Goal: Information Seeking & Learning: Learn about a topic

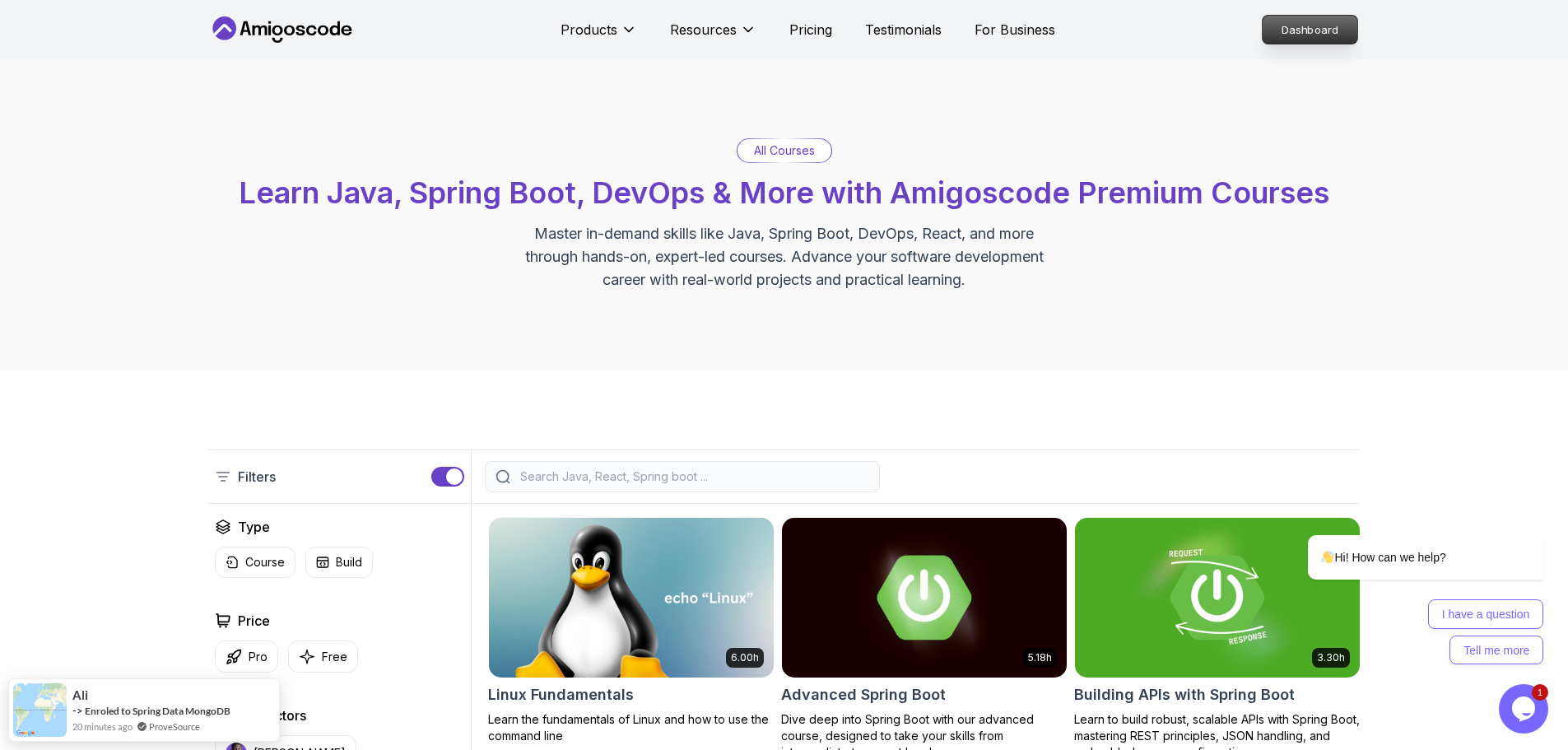
click at [1111, 31] on p "Dashboard" at bounding box center [1310, 30] width 95 height 28
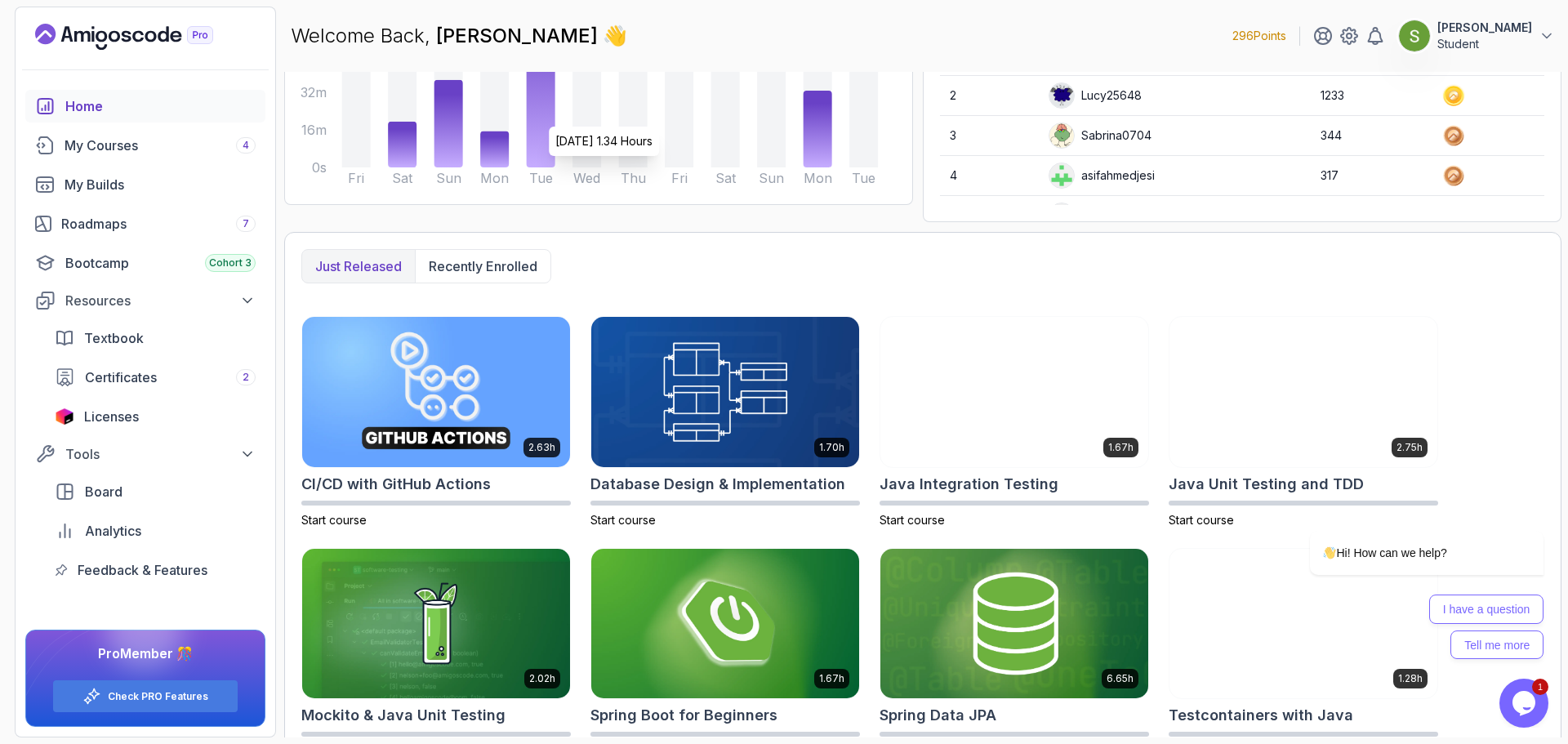
scroll to position [272, 0]
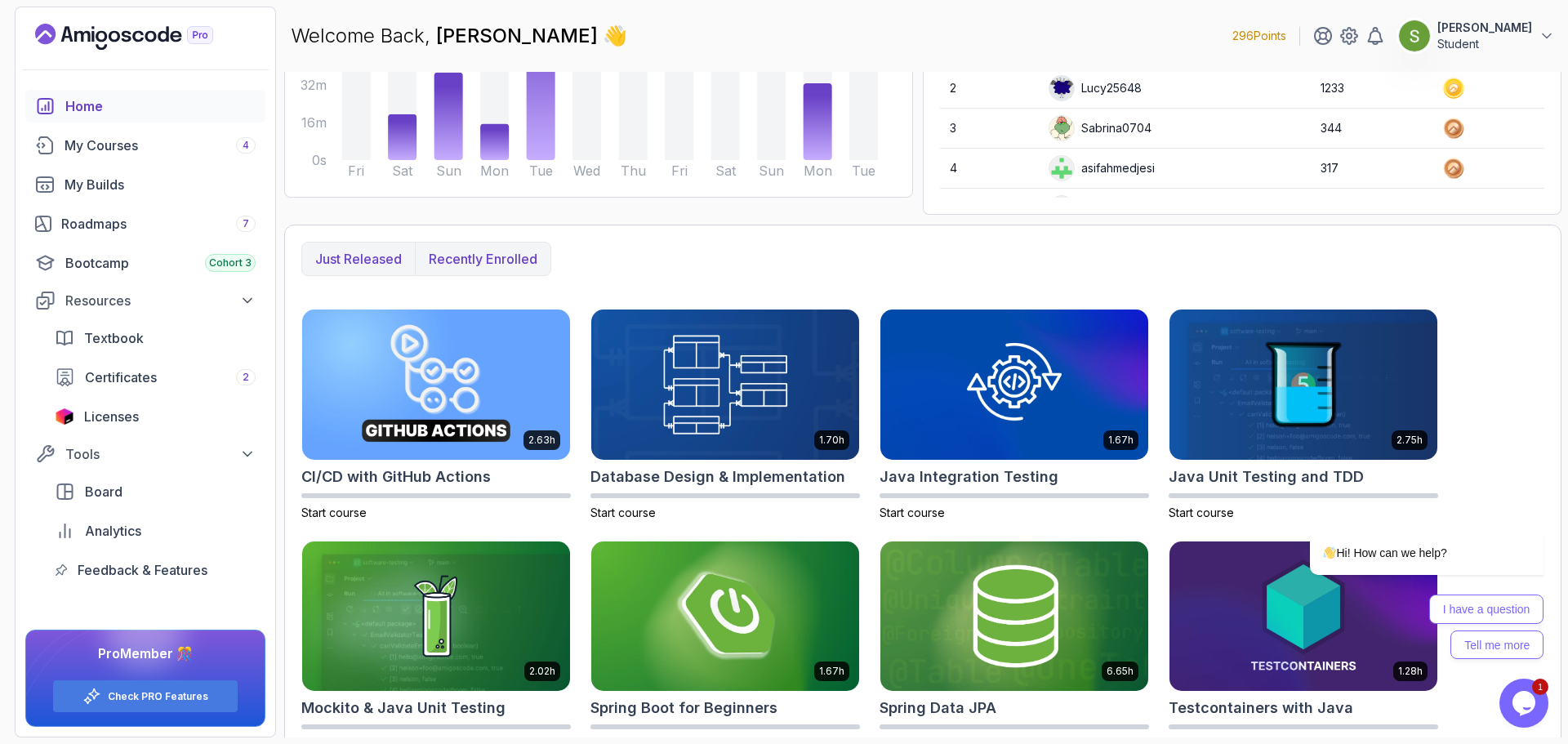
click at [515, 262] on p "Recently enrolled" at bounding box center [483, 259] width 109 height 19
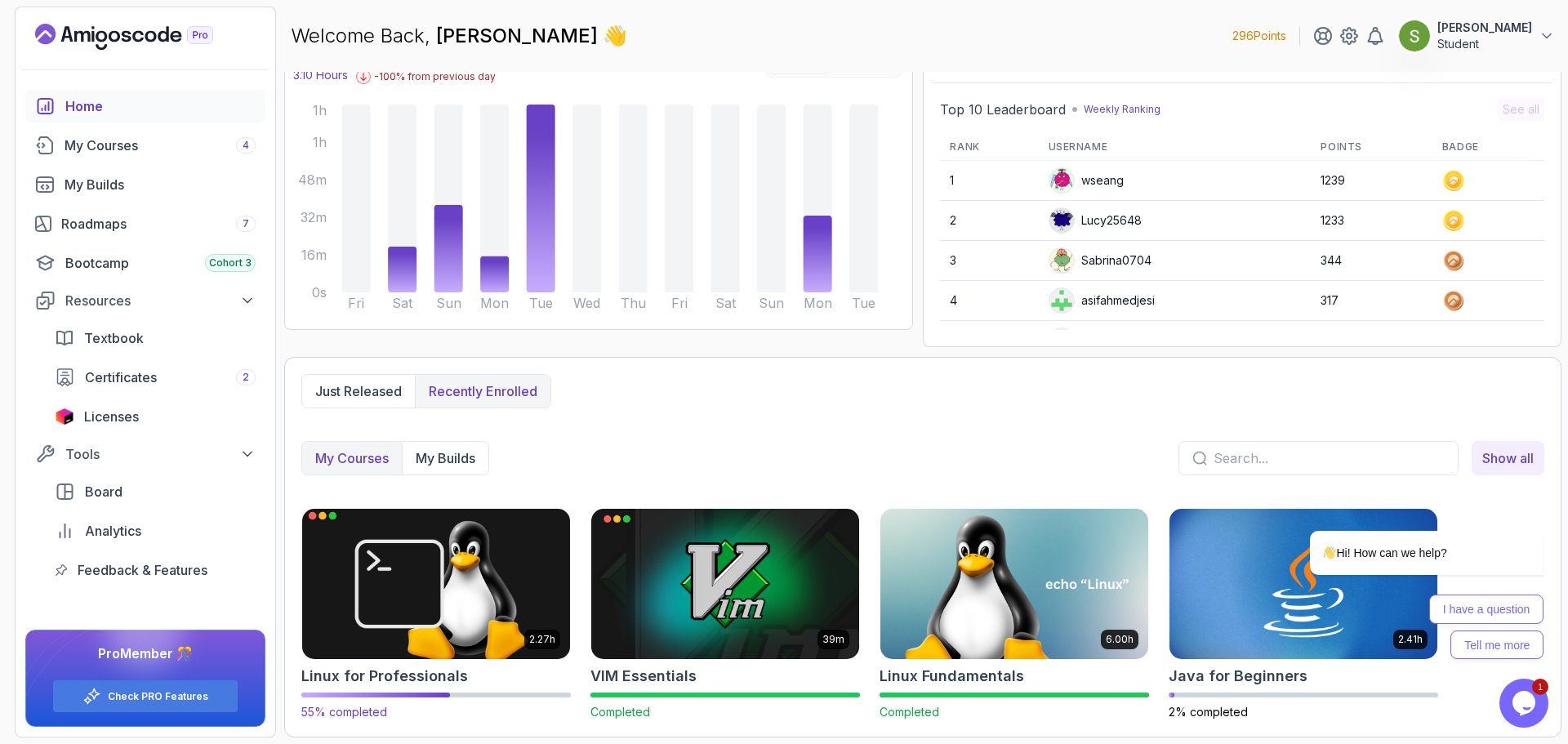
click at [440, 489] on img at bounding box center [436, 583] width 281 height 158
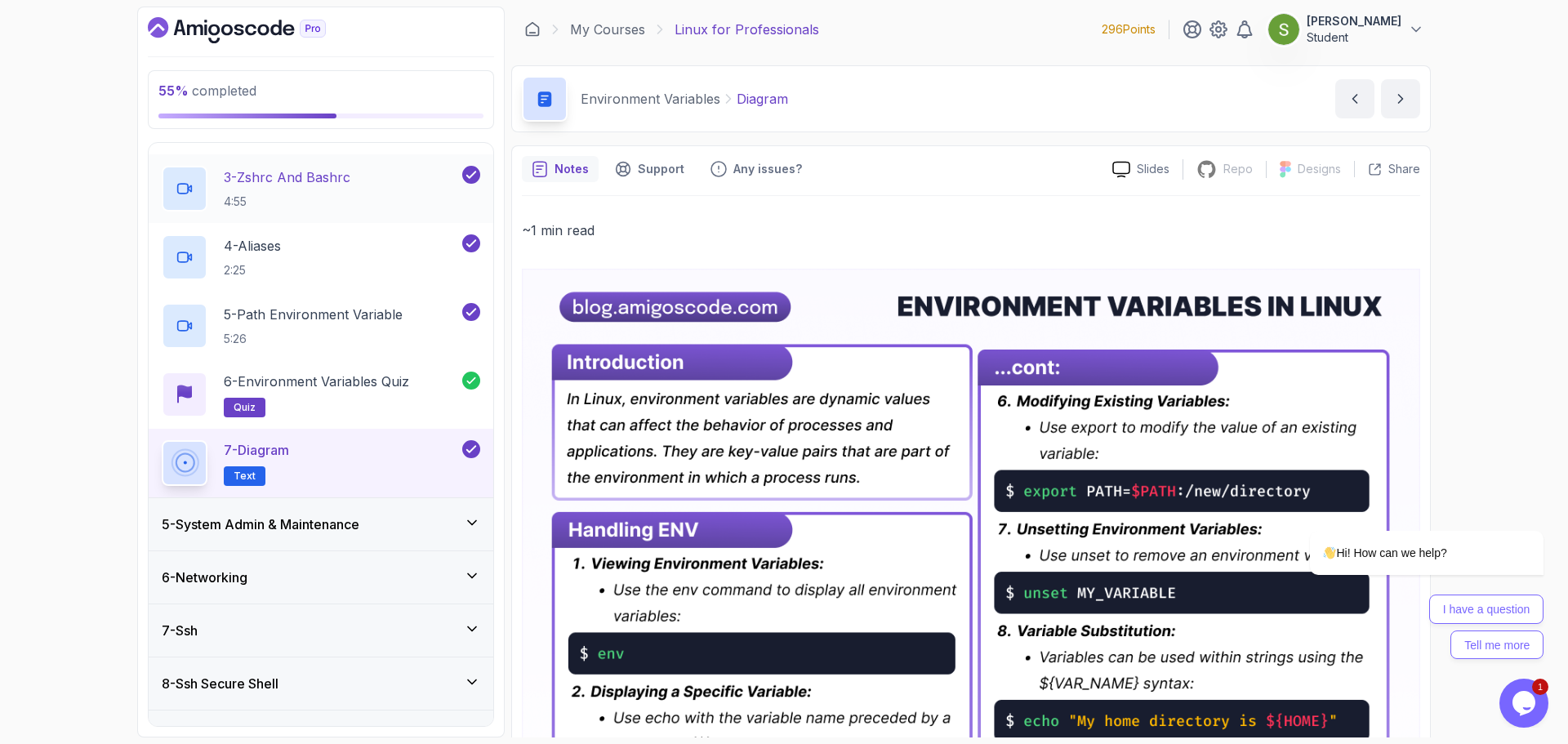
scroll to position [374, 0]
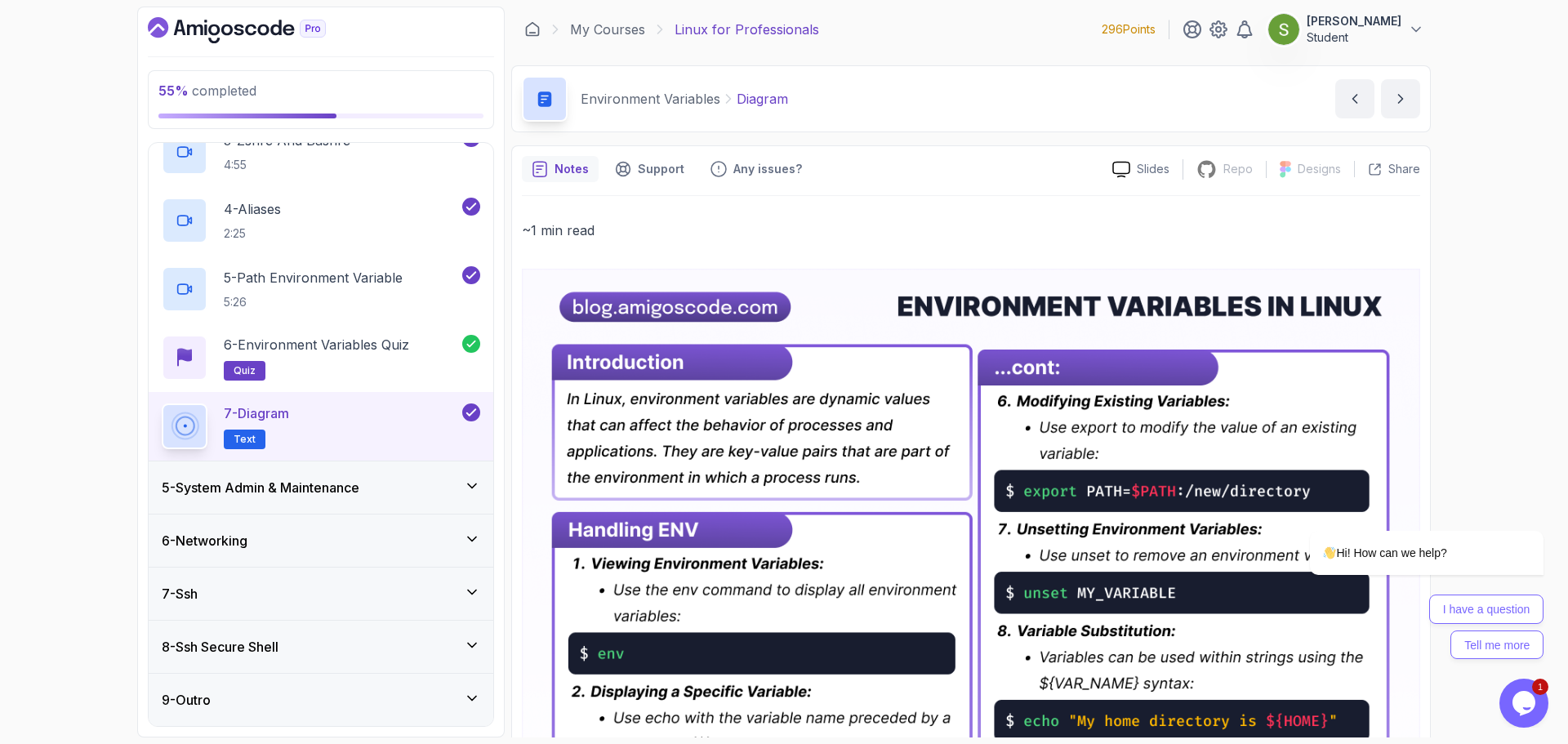
click at [312, 489] on h3 "5 - System Admin & Maintenance" at bounding box center [261, 487] width 198 height 19
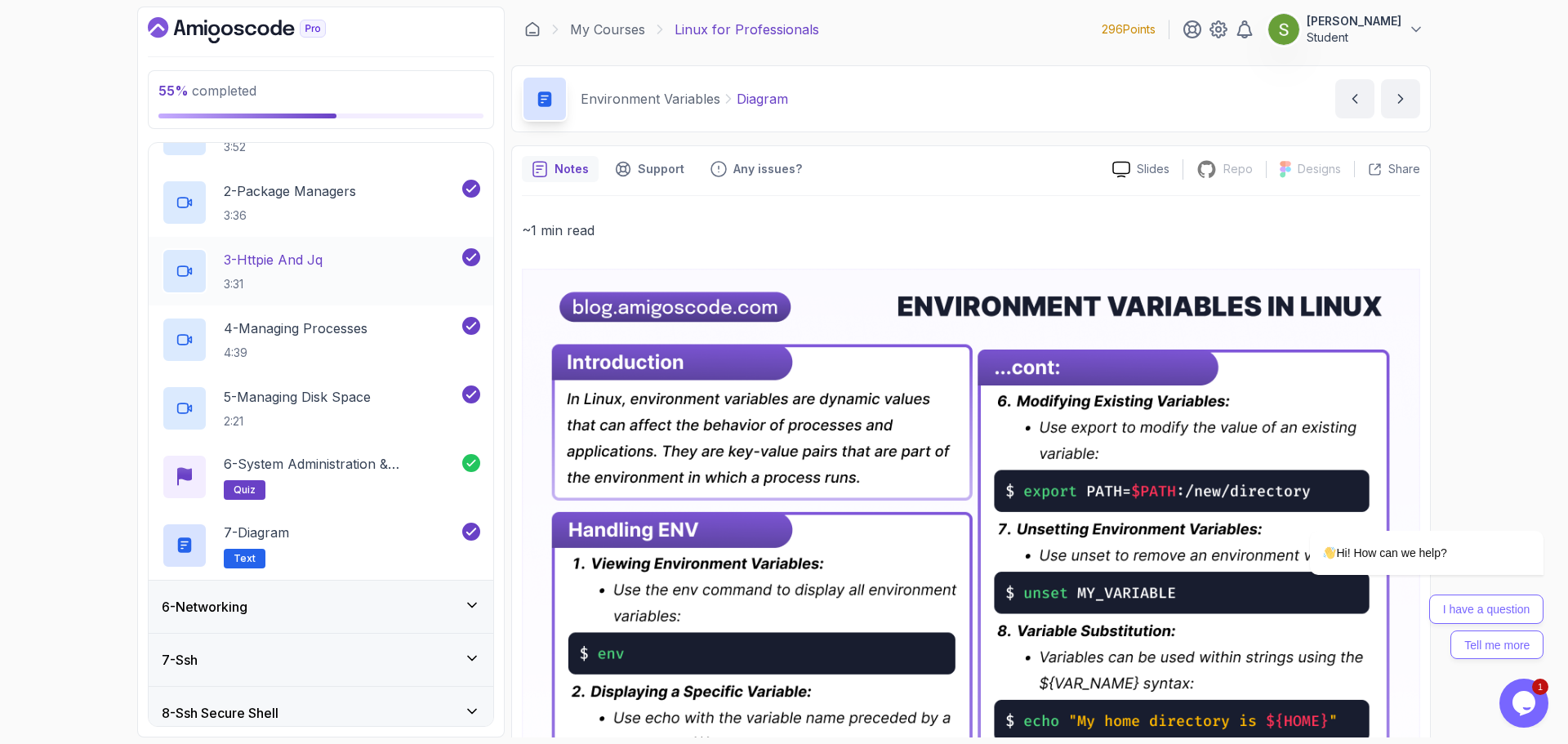
scroll to position [309, 0]
click at [346, 489] on div "6 - Networking" at bounding box center [321, 606] width 345 height 53
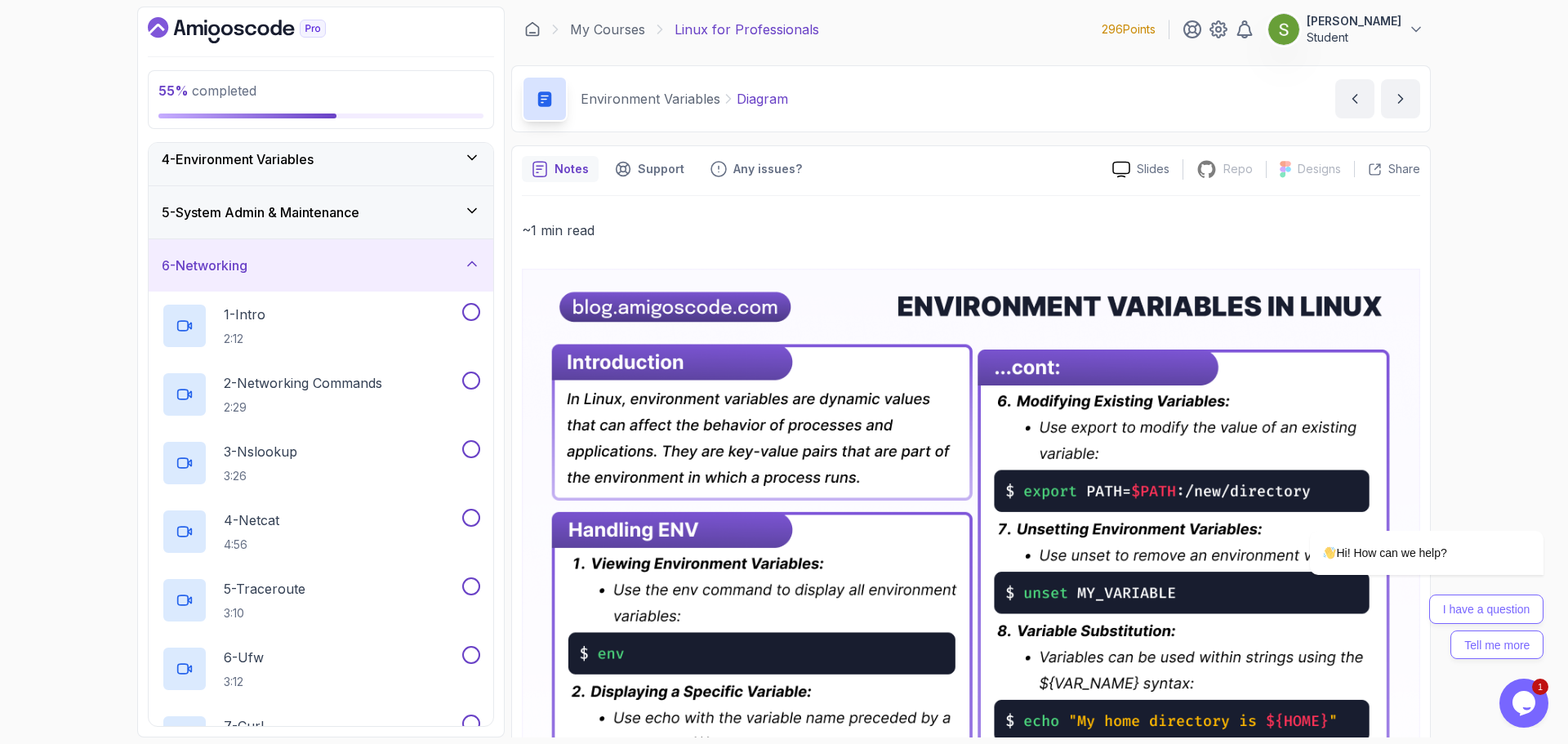
scroll to position [182, 0]
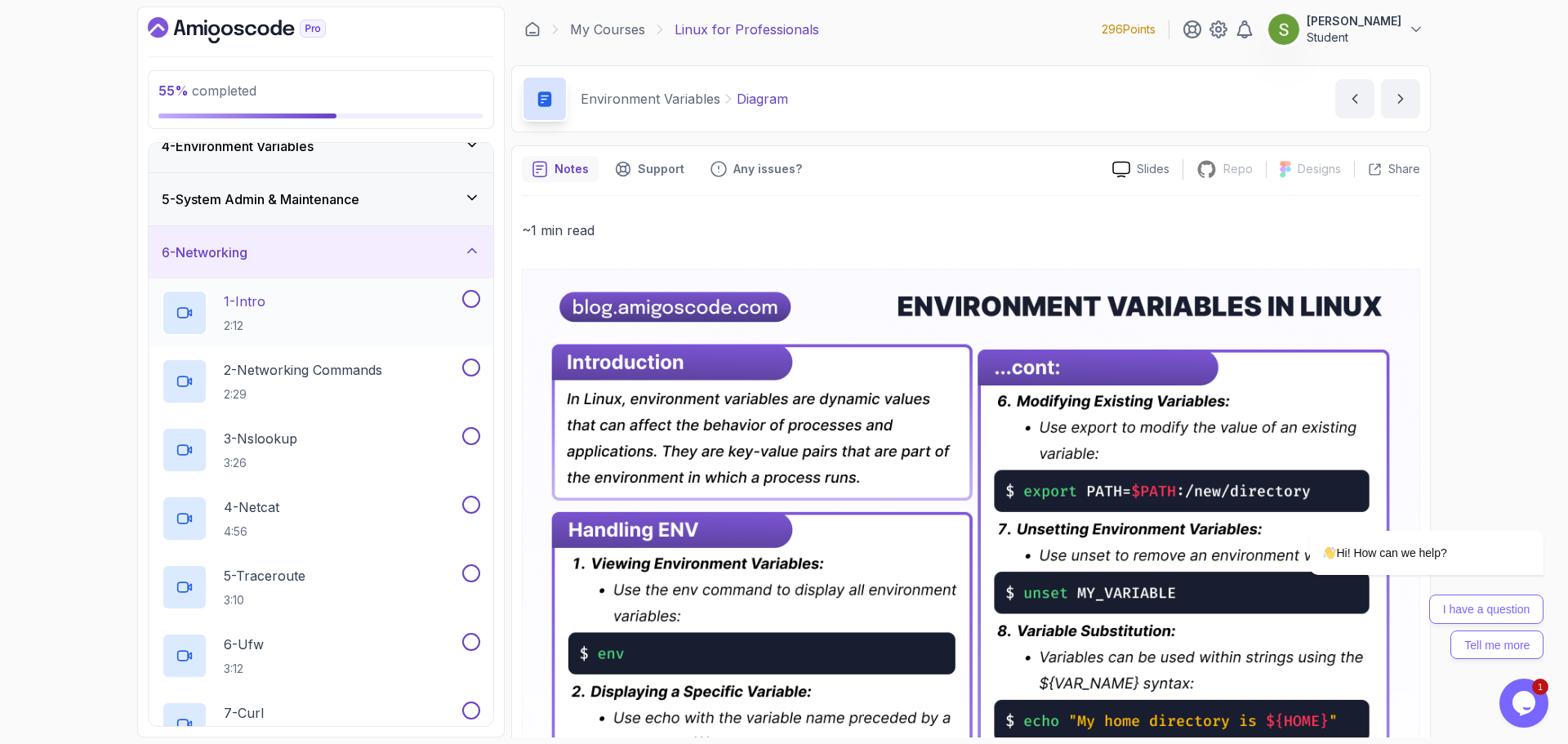
click at [459, 311] on button "1 - Intro 2:12" at bounding box center [321, 313] width 319 height 46
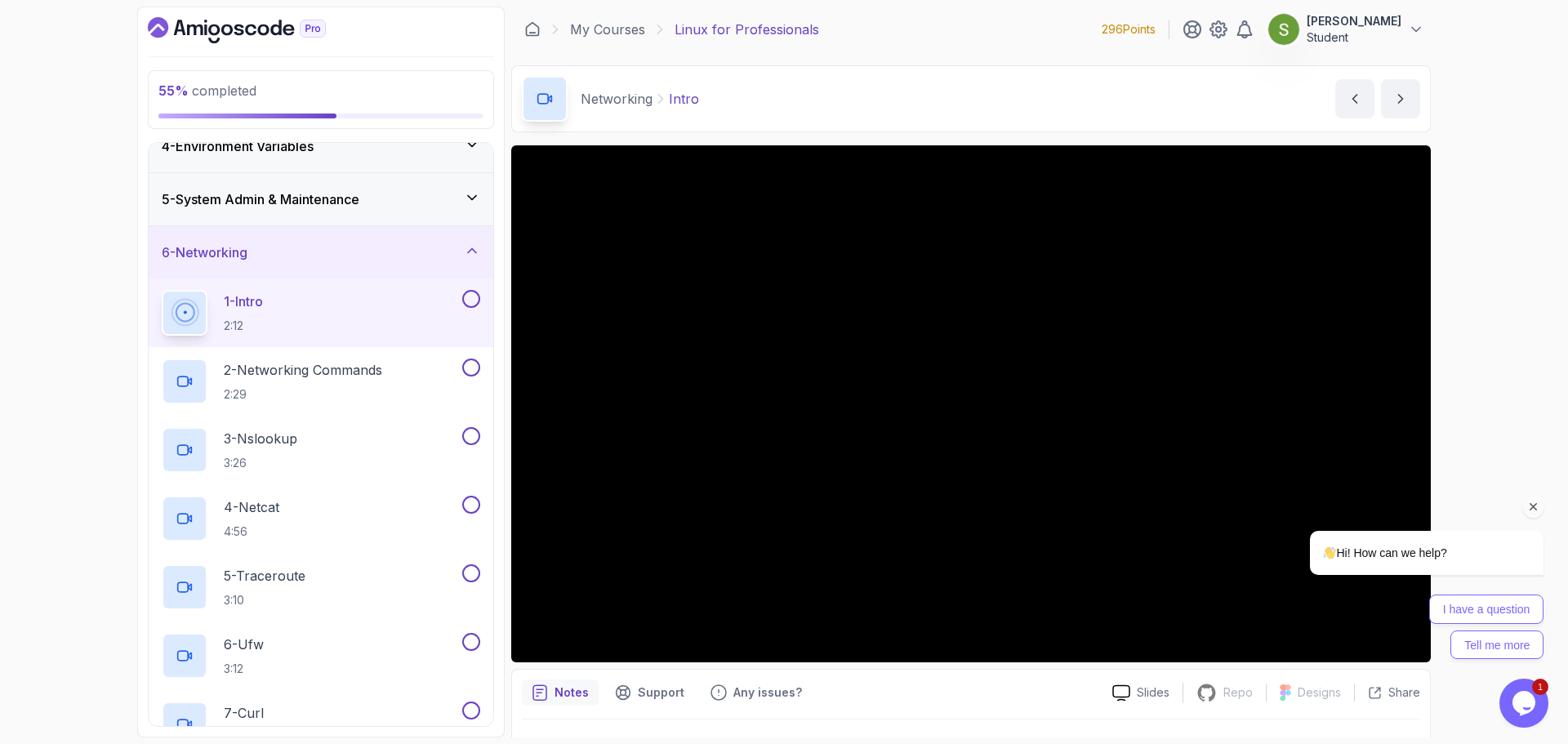
click at [1102, 489] on icon "Chat attention grabber" at bounding box center [1534, 507] width 15 height 15
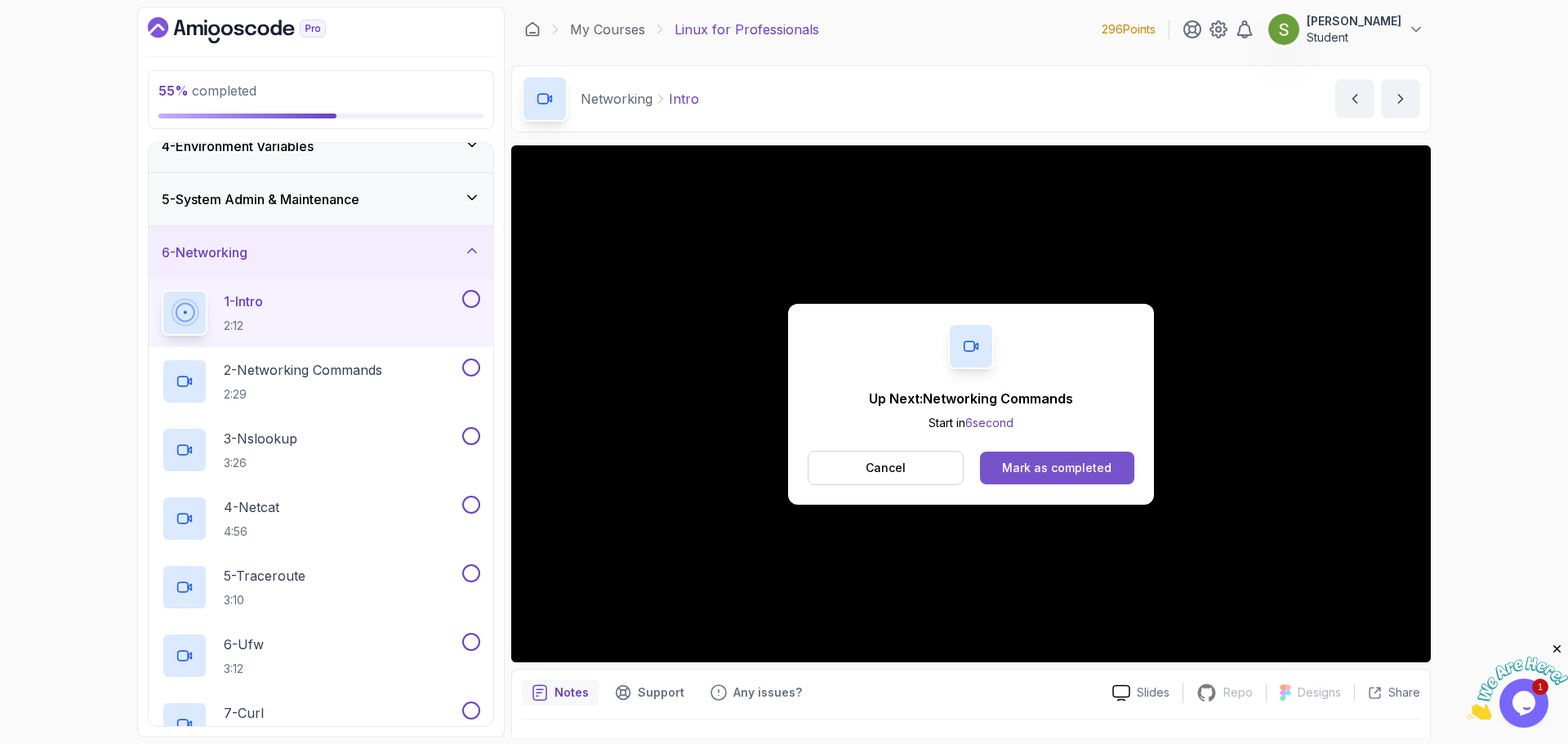
click at [1054, 463] on div "Mark as completed" at bounding box center [1057, 469] width 109 height 17
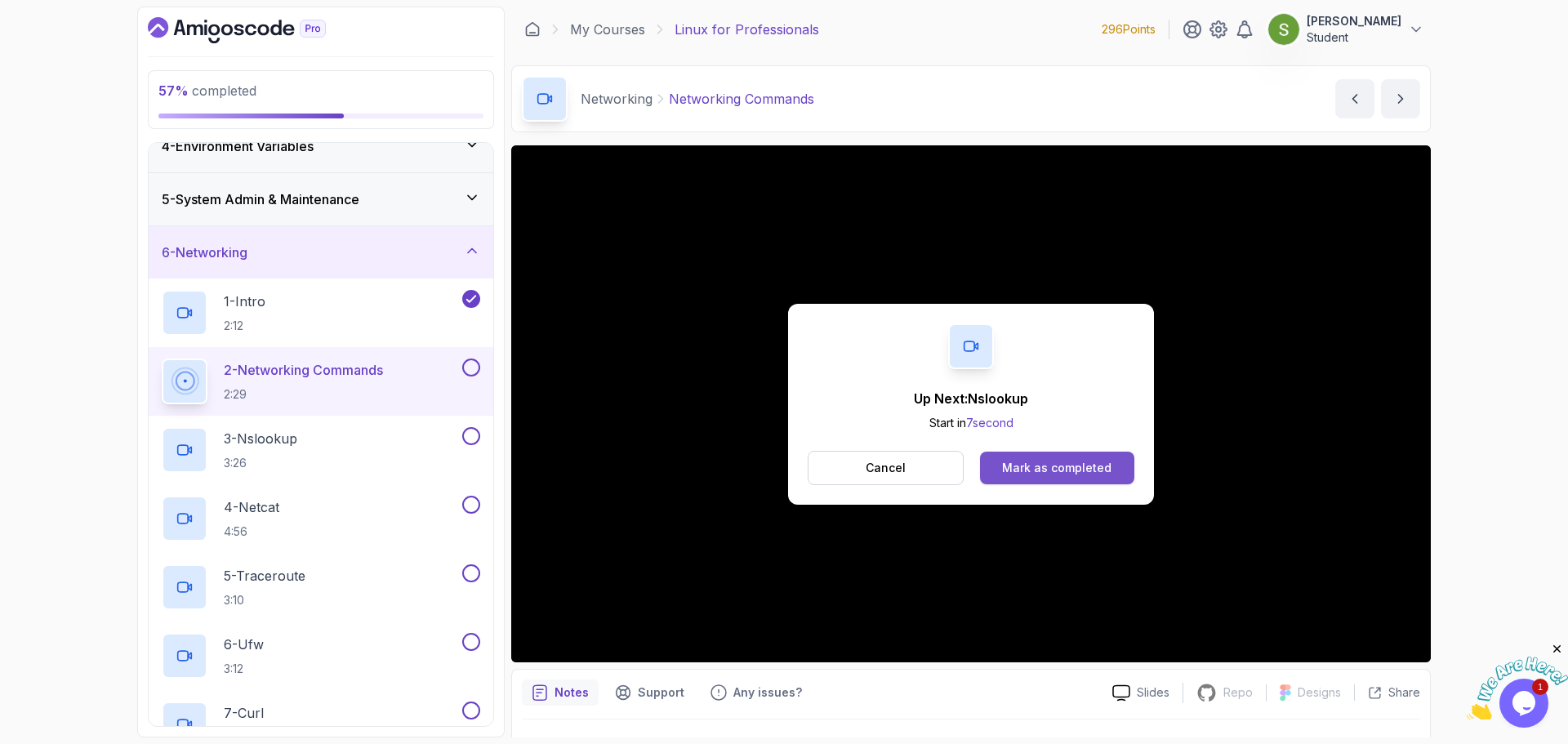
click at [1066, 466] on div "Mark as completed" at bounding box center [1057, 469] width 109 height 17
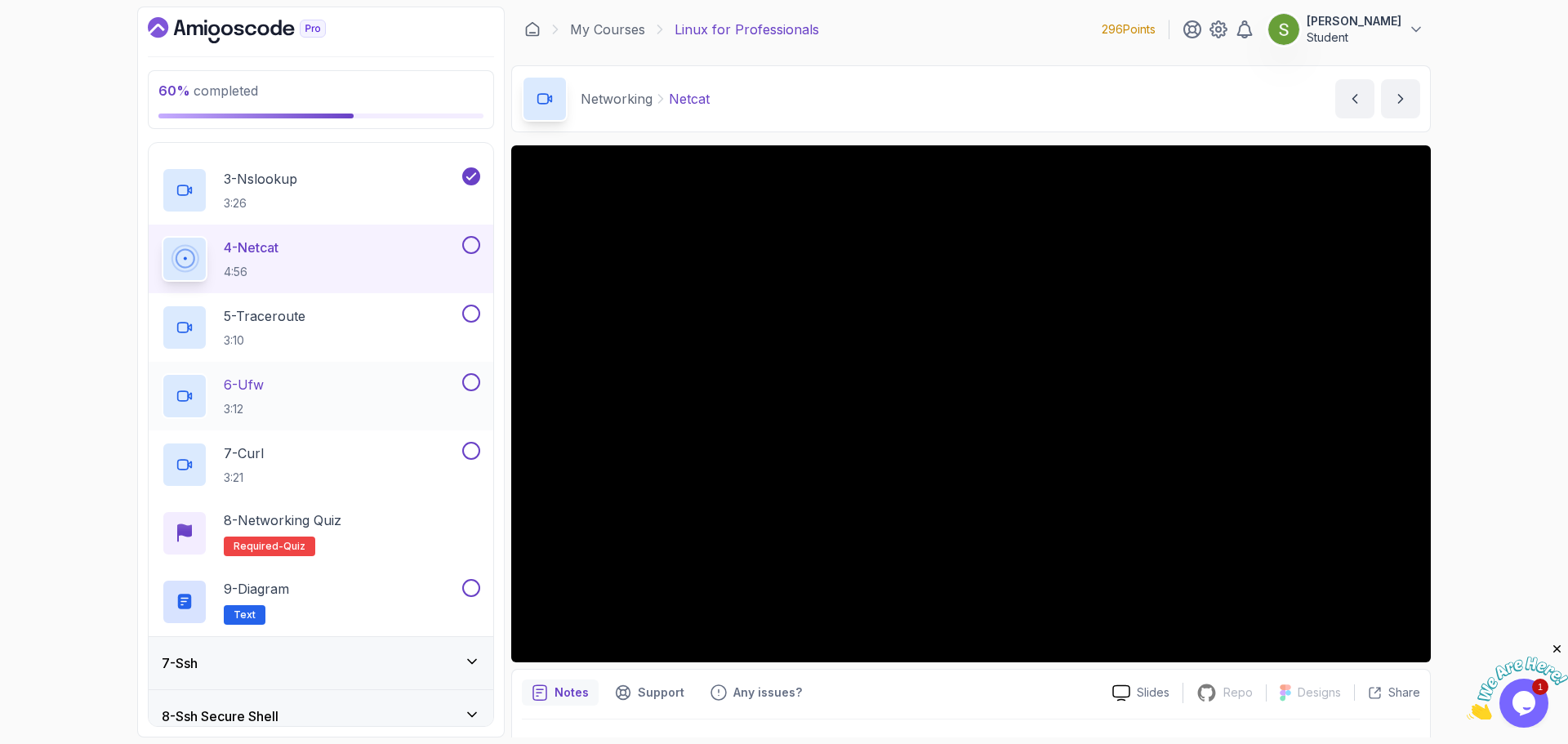
scroll to position [511, 0]
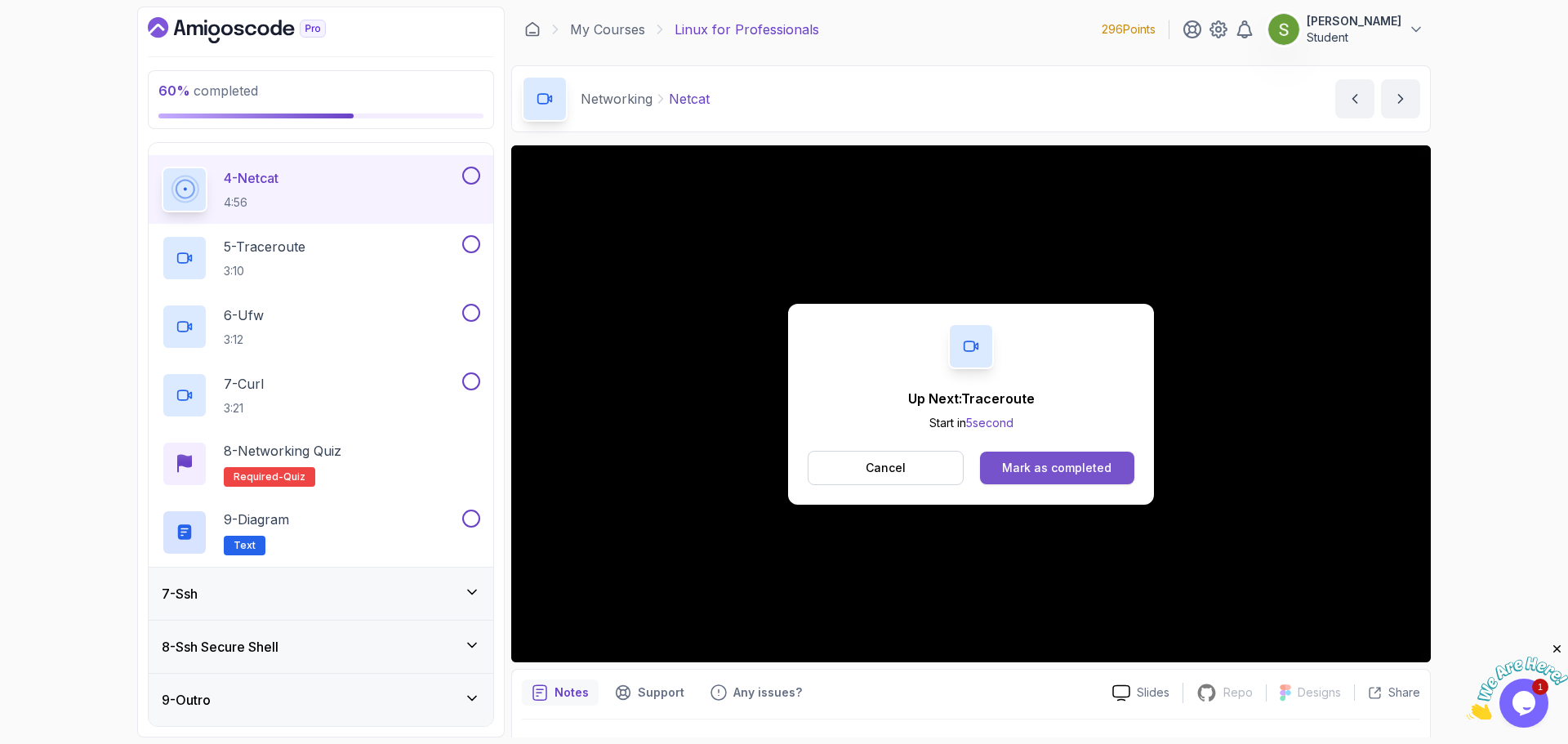
click at [1027, 476] on div "Mark as completed" at bounding box center [1057, 469] width 109 height 17
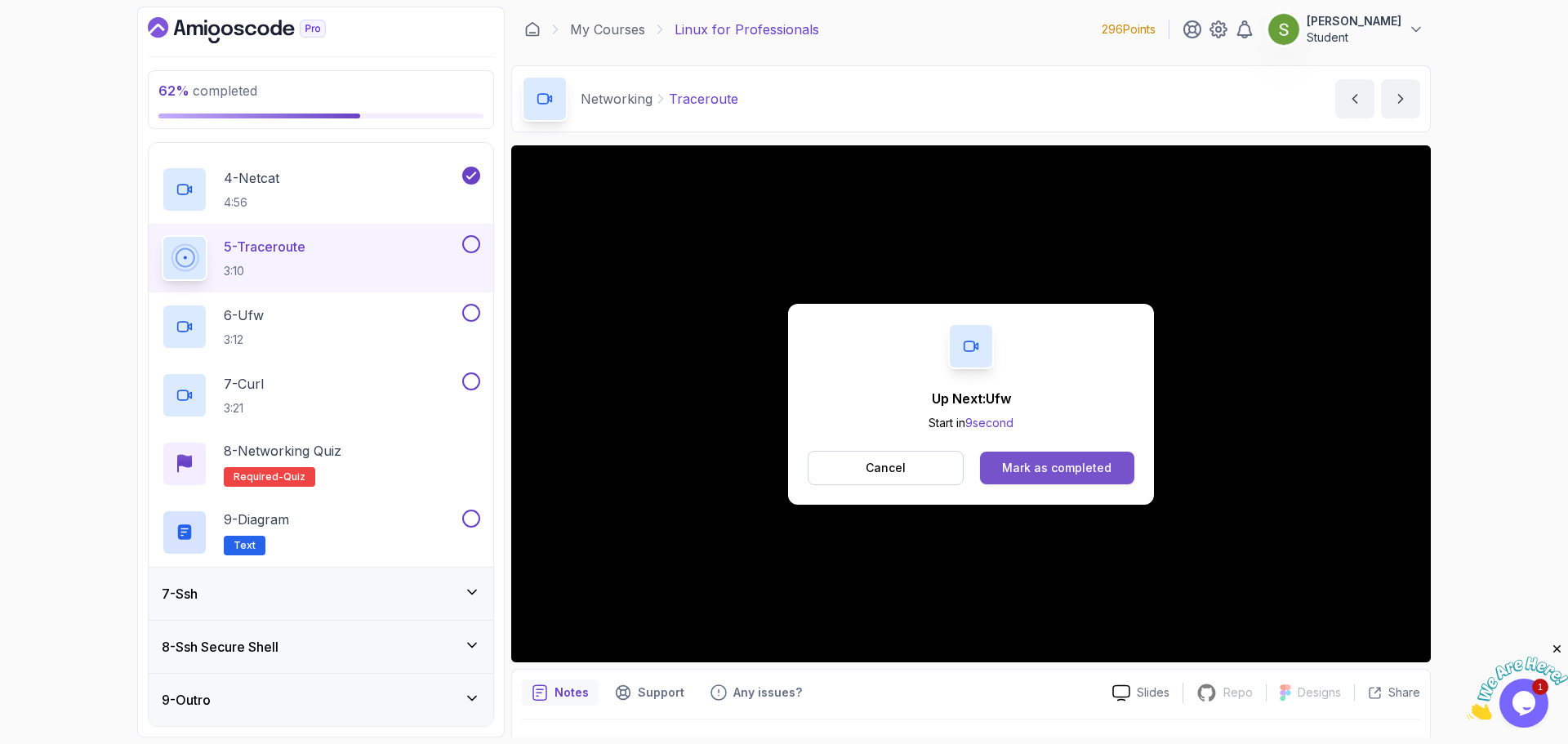
click at [1102, 461] on button "Mark as completed" at bounding box center [1057, 468] width 154 height 32
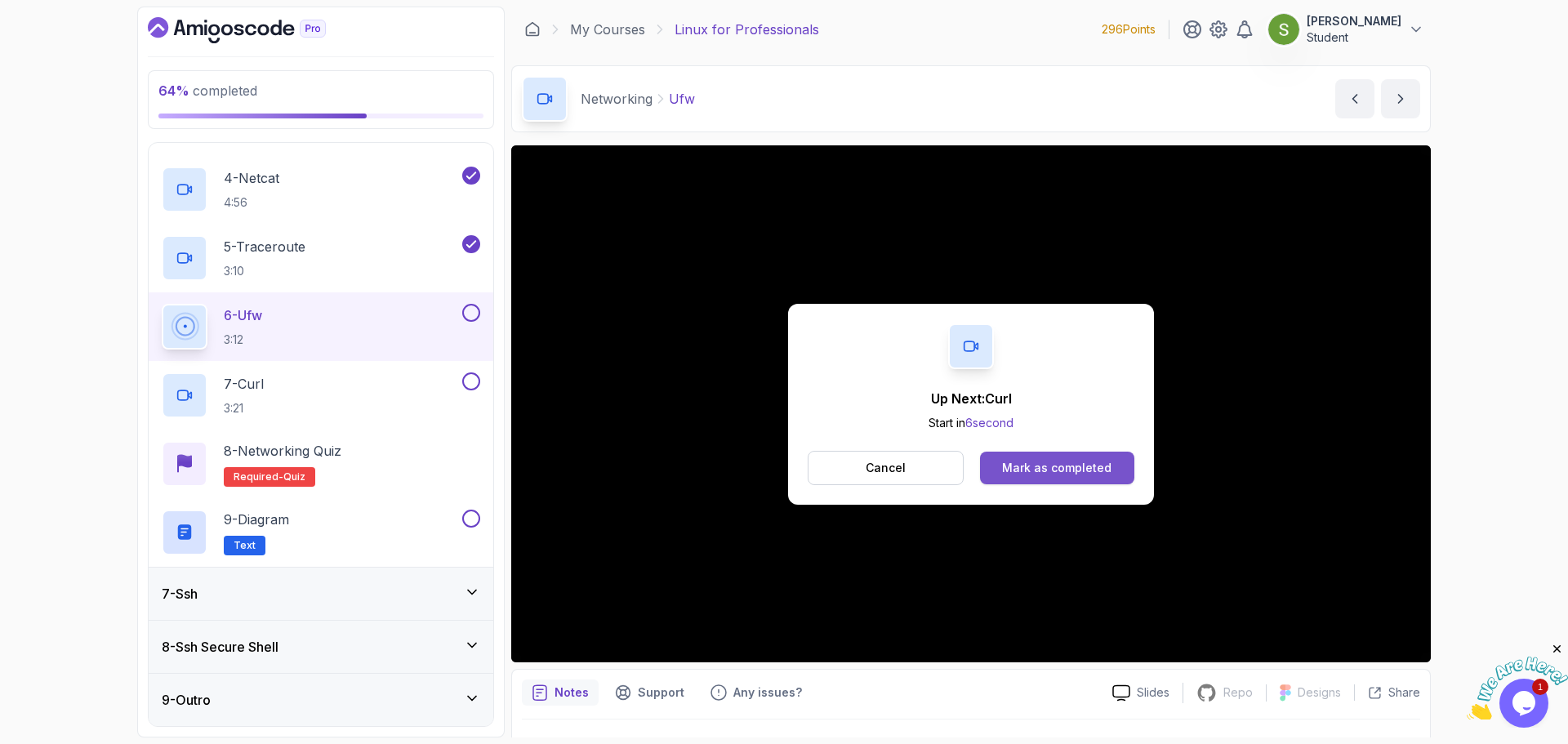
click at [1102, 468] on button "Mark as completed" at bounding box center [1057, 468] width 154 height 32
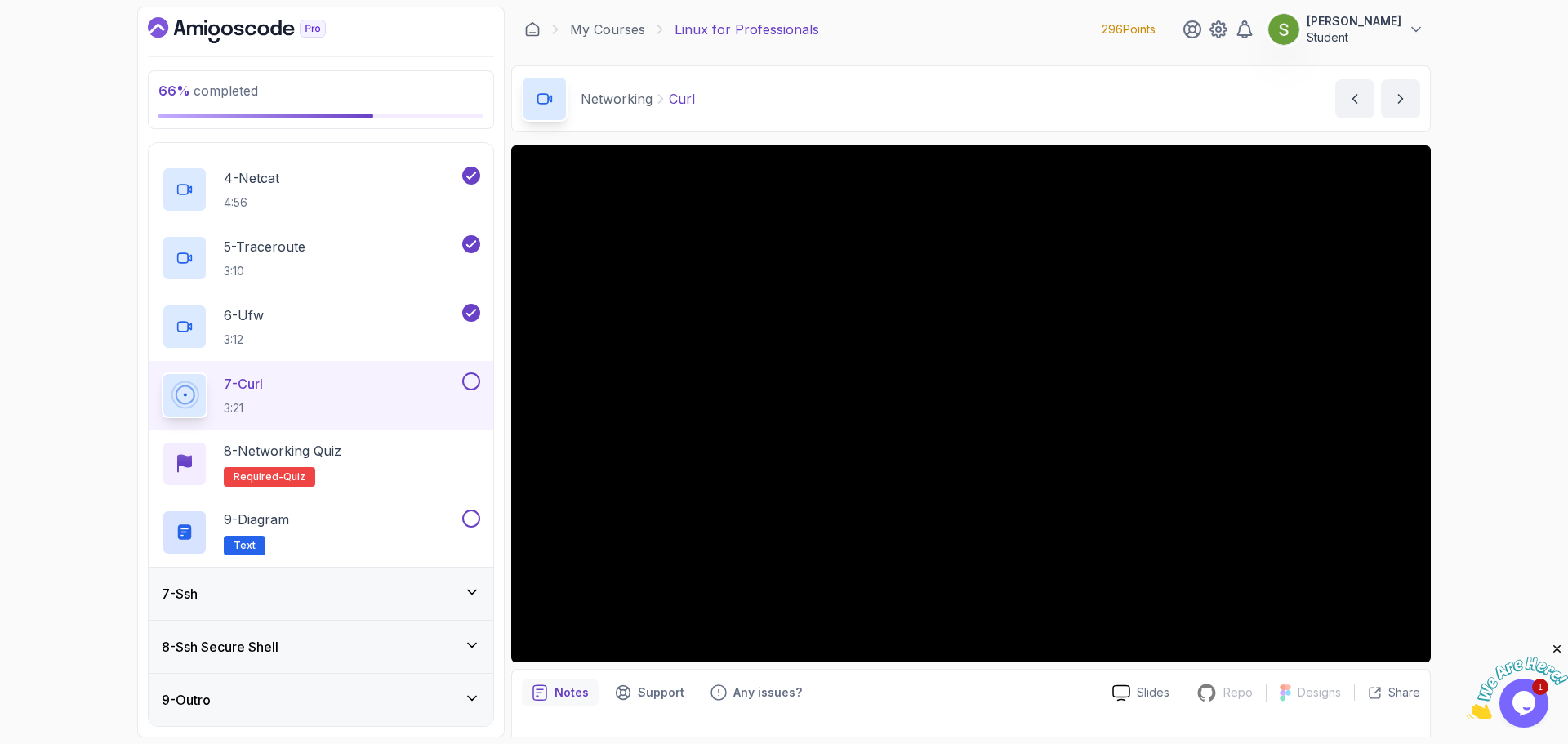
scroll to position [39, 0]
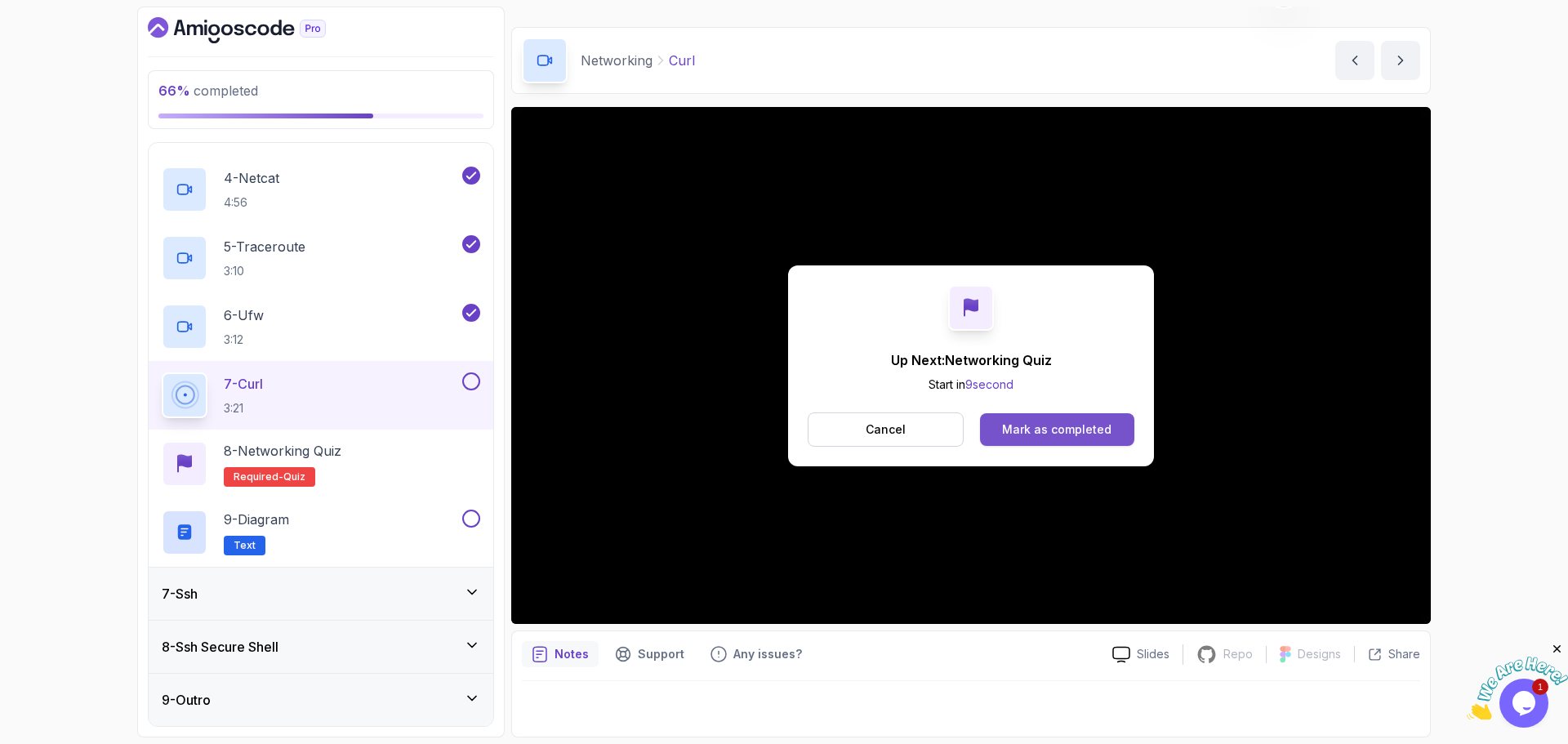
click at [1031, 422] on div "Mark as completed" at bounding box center [1057, 430] width 109 height 17
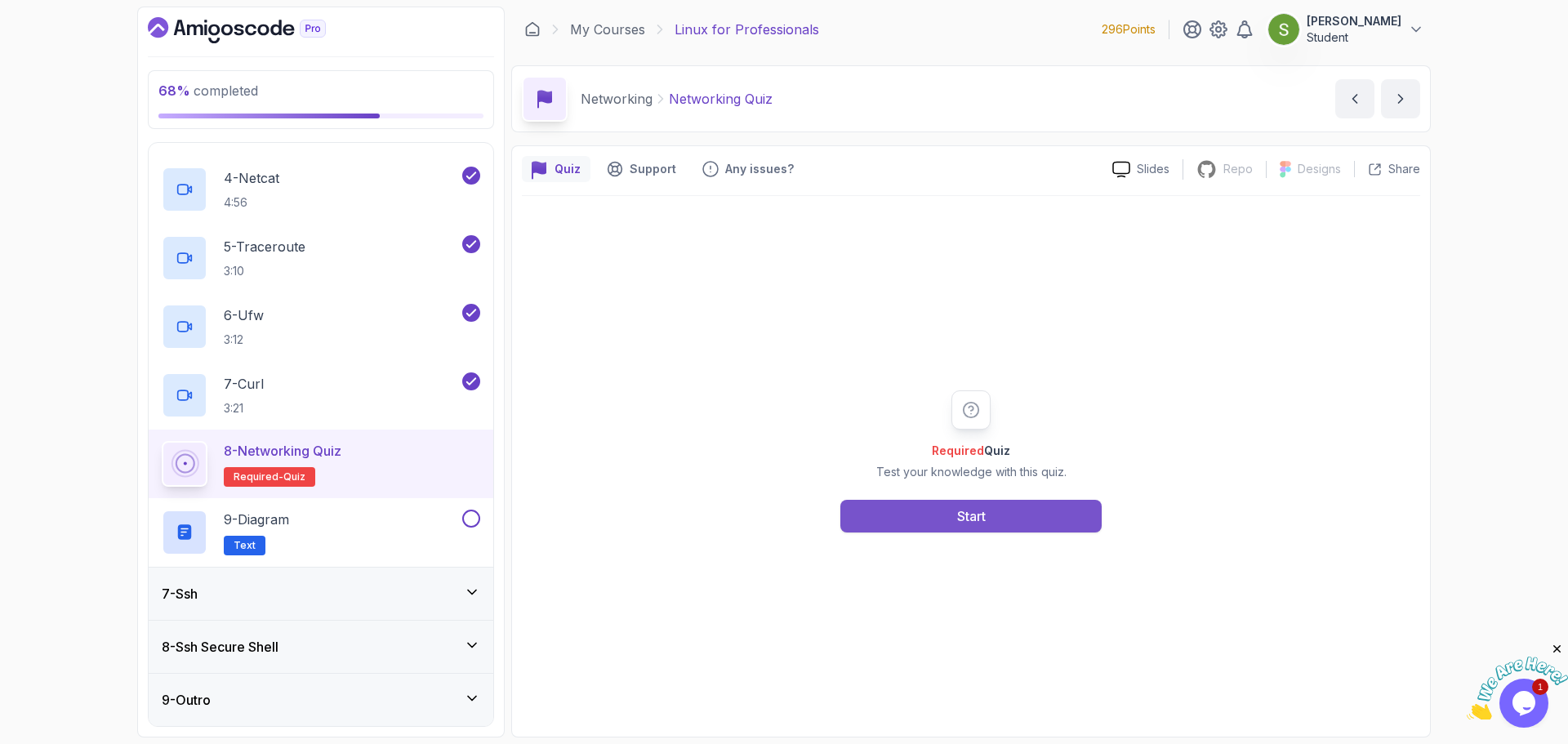
click at [947, 489] on button "Start" at bounding box center [971, 516] width 261 height 32
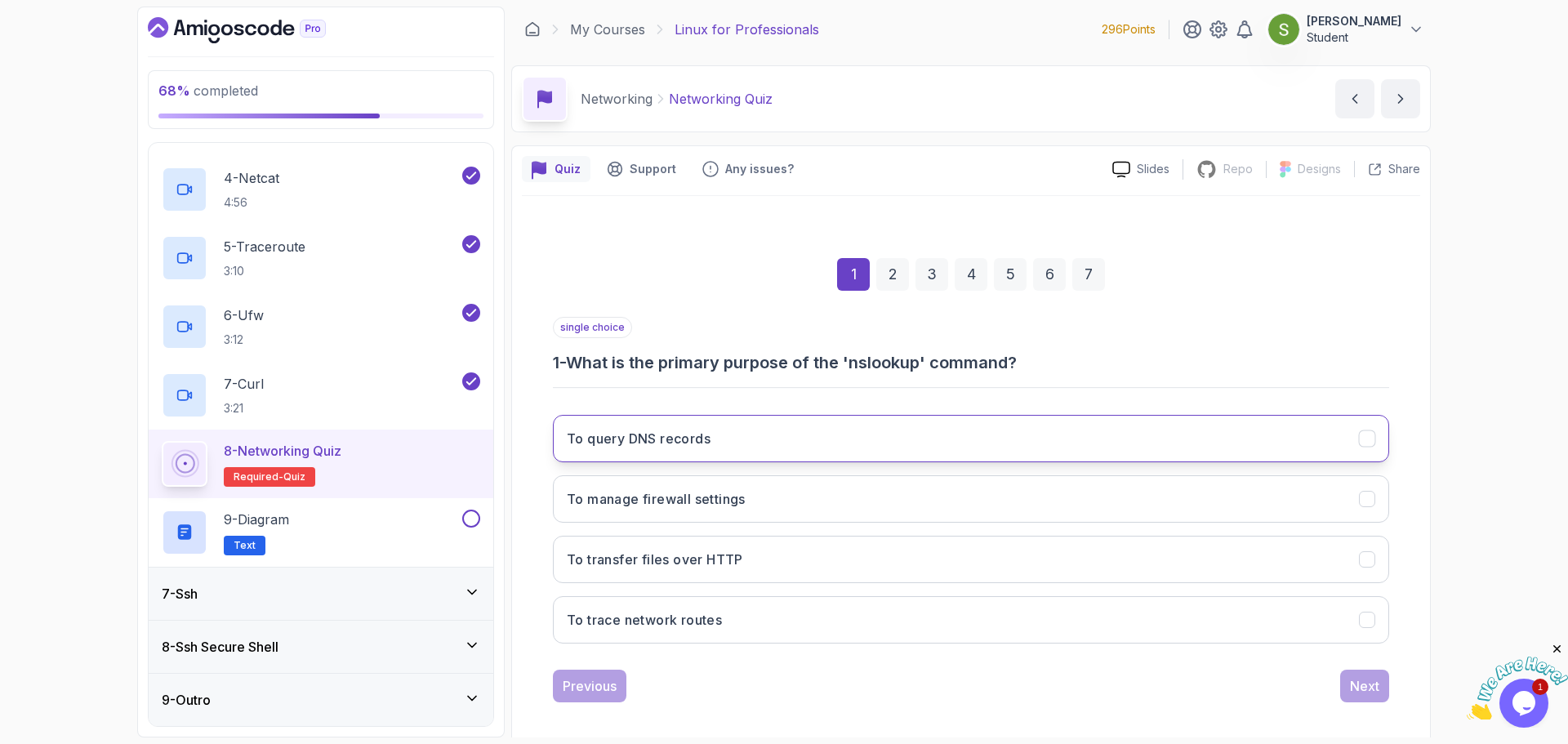
click at [1077, 445] on button "To query DNS records" at bounding box center [971, 438] width 836 height 47
click at [1102, 489] on div "1 2 3 4 5 6 7 single choice 1 - What is the primary purpose of the 'nslookup' c…" at bounding box center [971, 467] width 898 height 543
click at [1102, 489] on div "Next" at bounding box center [1365, 686] width 30 height 19
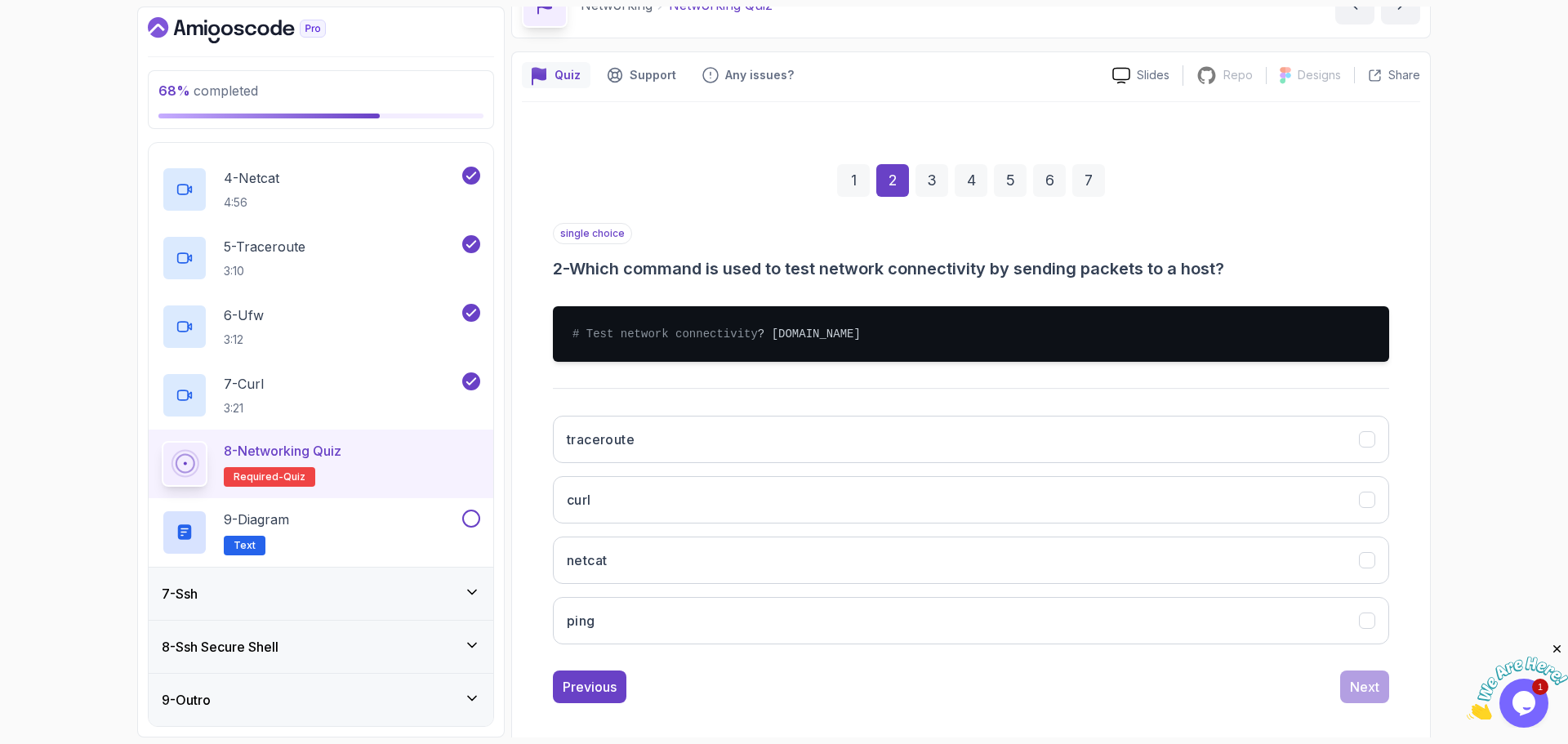
scroll to position [94, 0]
click at [1102, 489] on button "ping" at bounding box center [971, 620] width 836 height 47
click at [1102, 489] on div "Next" at bounding box center [1365, 687] width 30 height 19
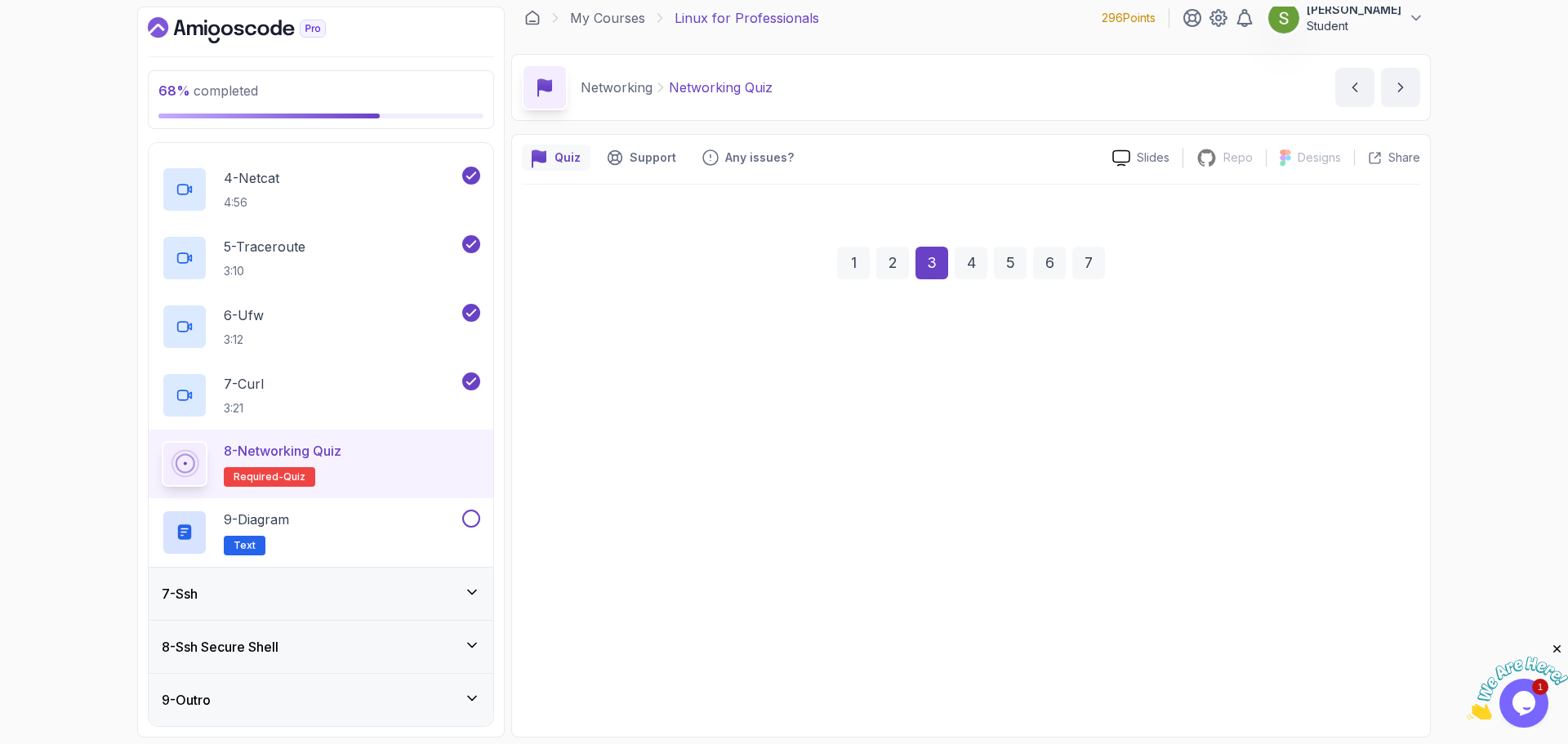
scroll to position [11, 0]
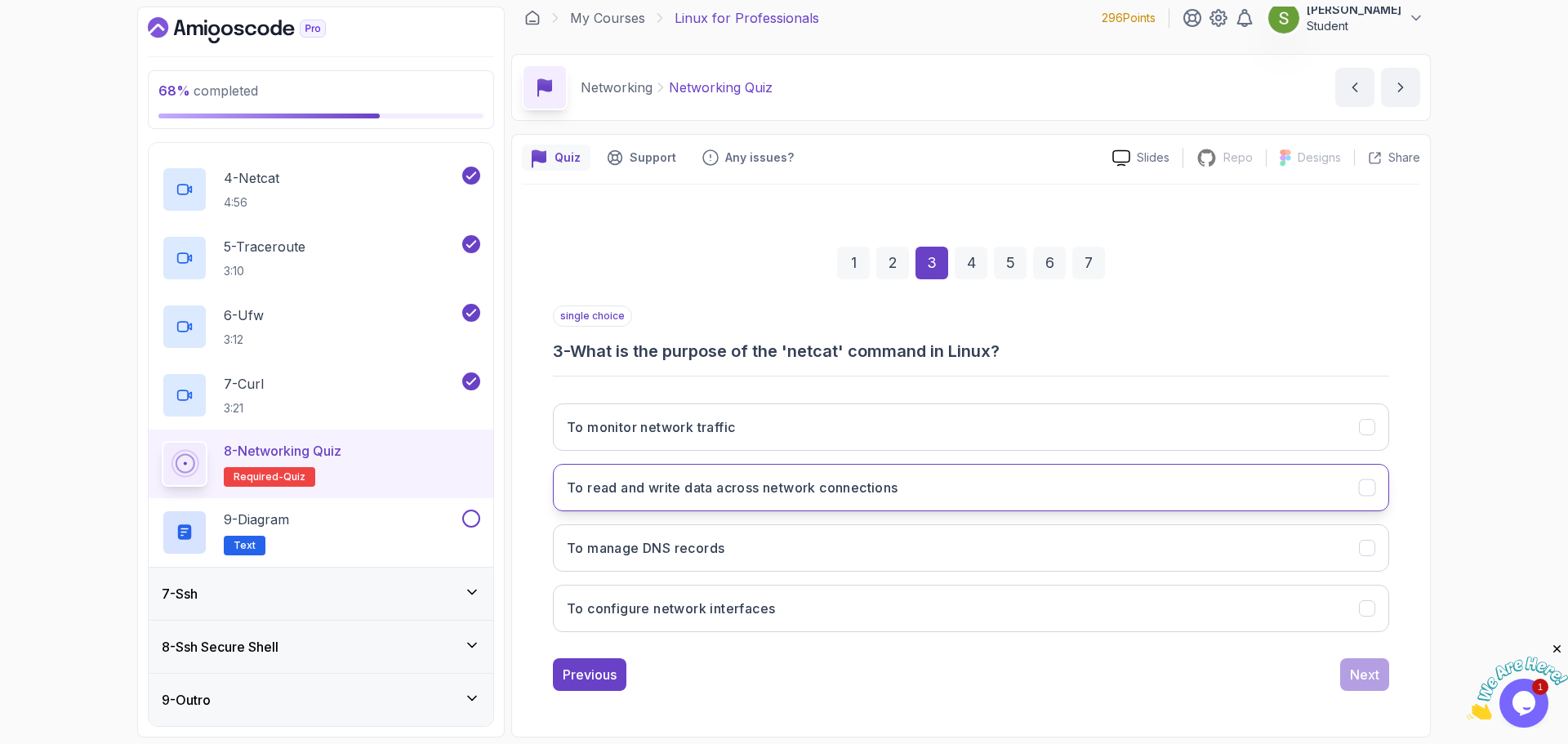
click at [1102, 489] on button "To read and write data across network connections" at bounding box center [971, 487] width 836 height 47
click at [1102, 489] on div "Next" at bounding box center [1365, 675] width 30 height 19
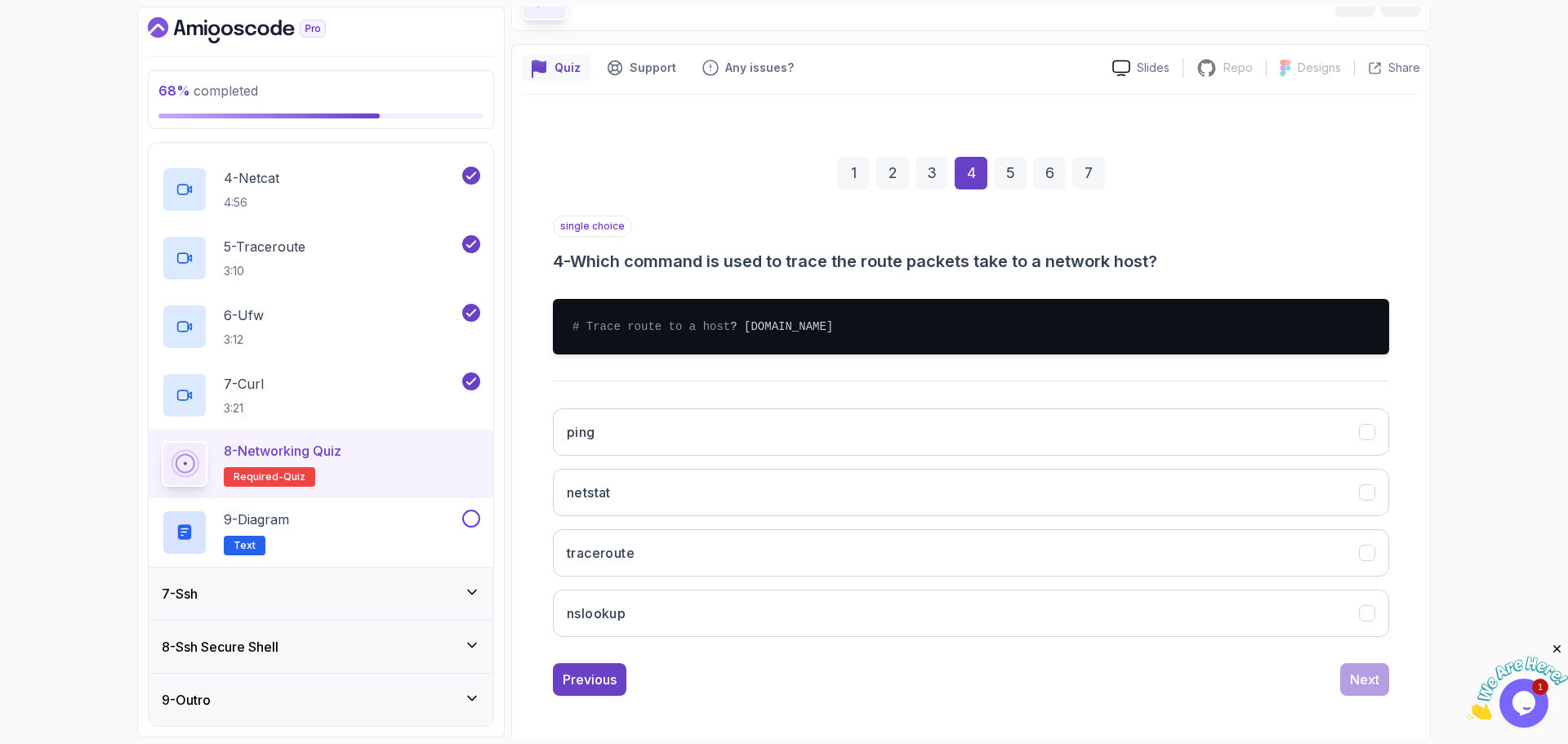
scroll to position [105, 0]
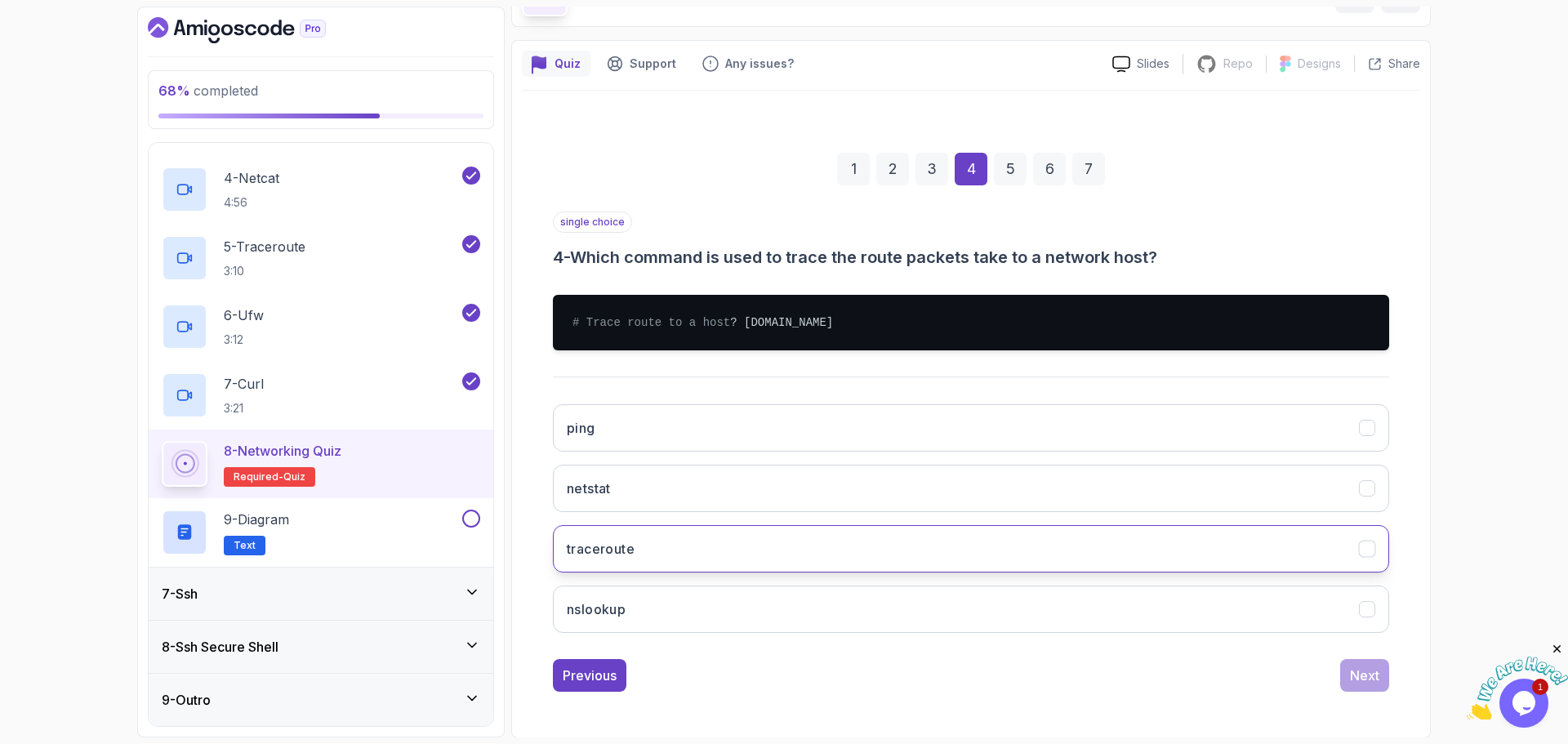
click at [1102, 489] on button "traceroute" at bounding box center [971, 548] width 836 height 47
click at [1102, 489] on div "Next" at bounding box center [1365, 676] width 30 height 19
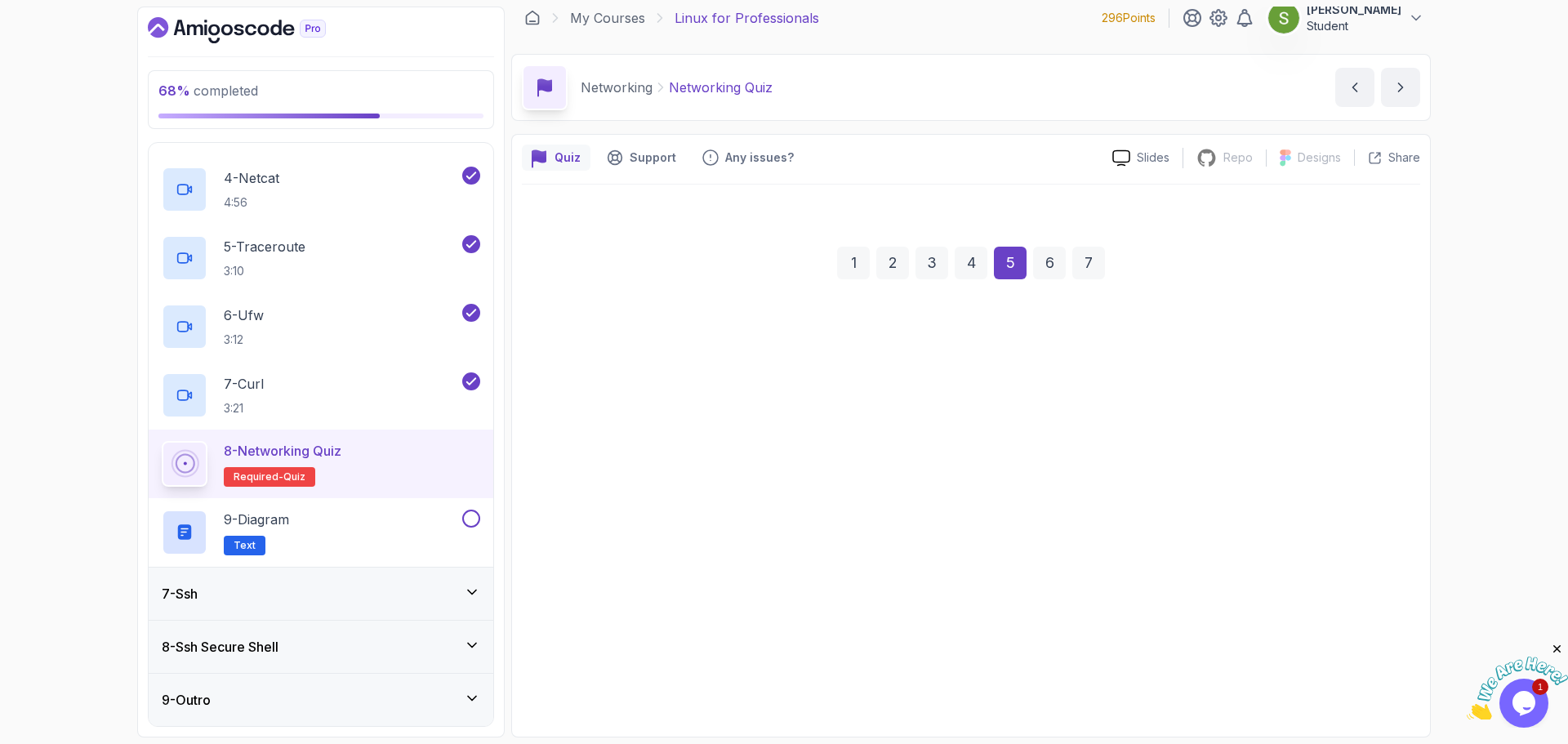
scroll to position [11, 0]
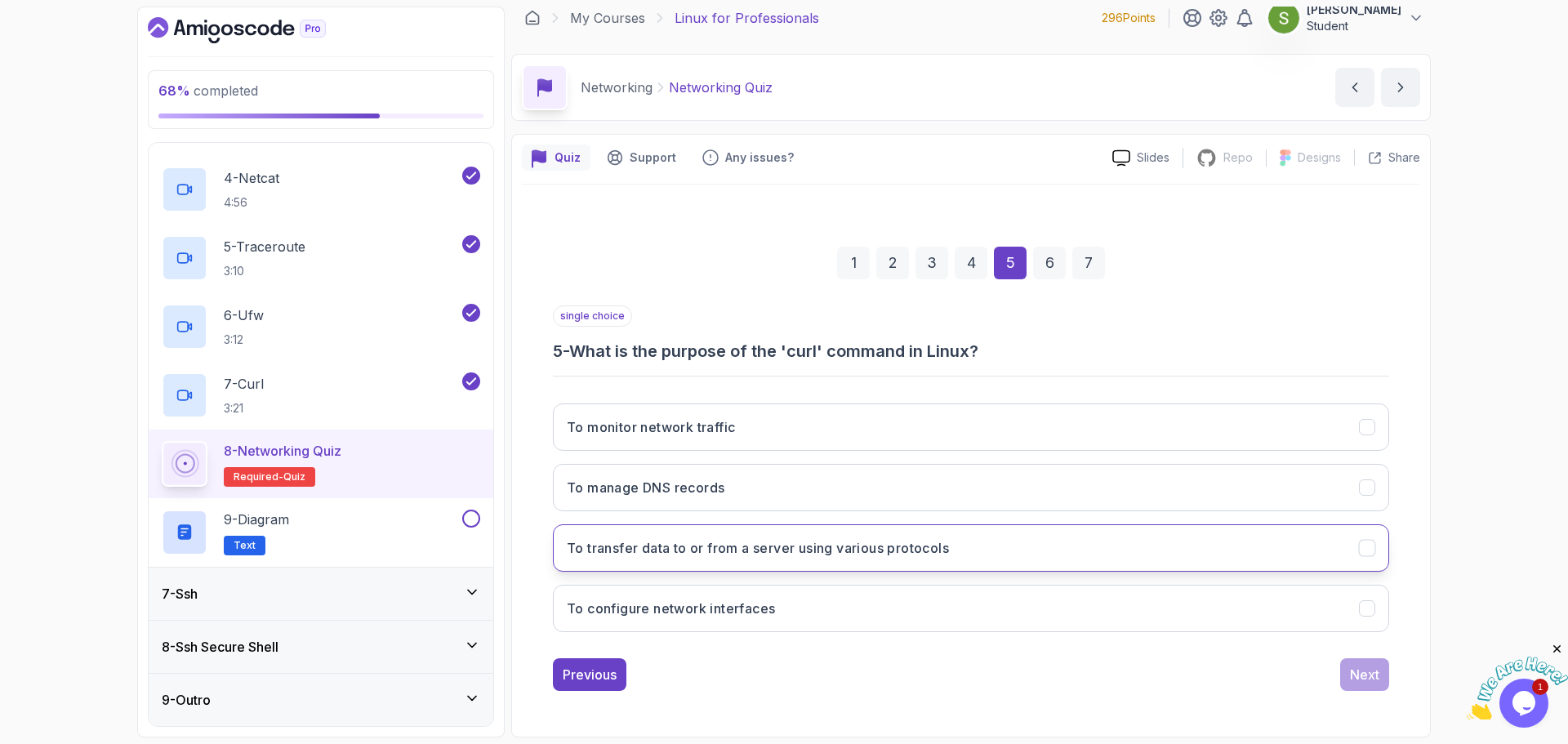
click at [1102, 489] on icon "To transfer data to or from a server using various protocols" at bounding box center [1367, 548] width 16 height 16
click at [1102, 489] on div "Next" at bounding box center [1365, 675] width 30 height 19
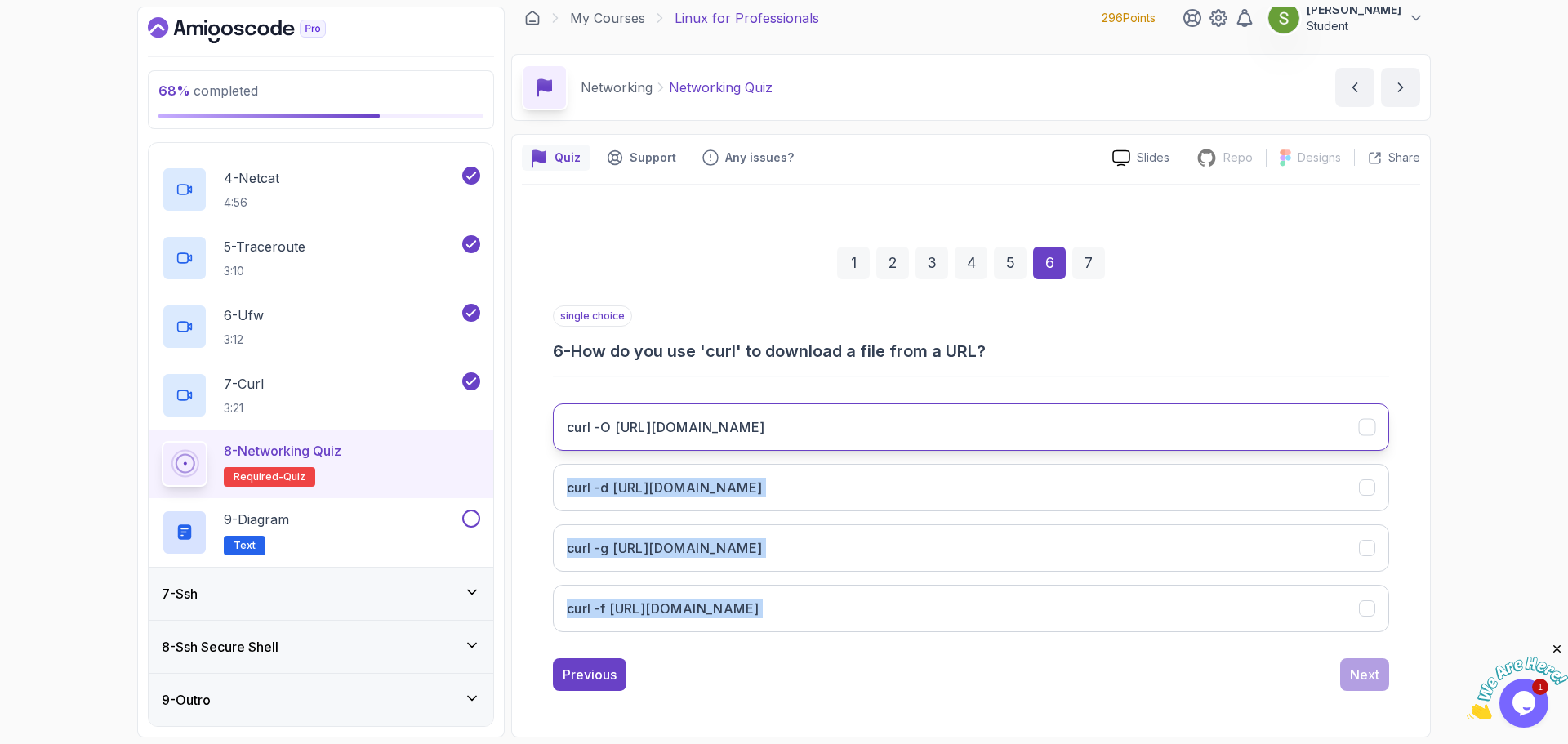
drag, startPoint x: 1406, startPoint y: 589, endPoint x: 1371, endPoint y: 437, distance: 156.0
click at [1102, 437] on div "1 2 3 4 5 6 7 single choice 6 - How do you use 'curl' to download a file from a…" at bounding box center [971, 457] width 898 height 497
click at [1102, 437] on button "curl -O [URL][DOMAIN_NAME]" at bounding box center [971, 427] width 836 height 47
click at [1102, 489] on div "1 2 3 4 5 6 7 single choice 6 - How do you use 'curl' to download a file from a…" at bounding box center [971, 457] width 898 height 497
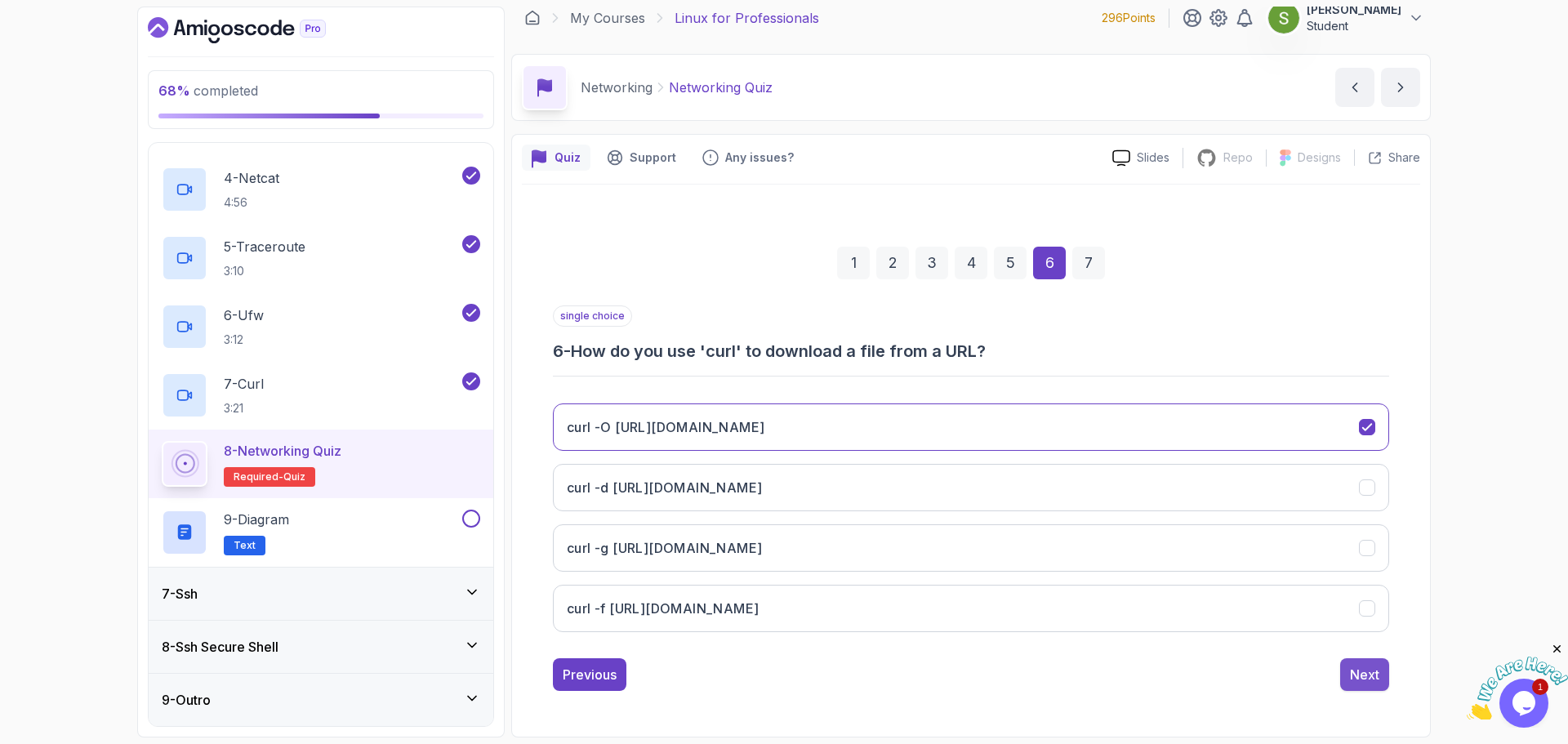
click at [1102, 489] on div "Next" at bounding box center [1365, 675] width 30 height 19
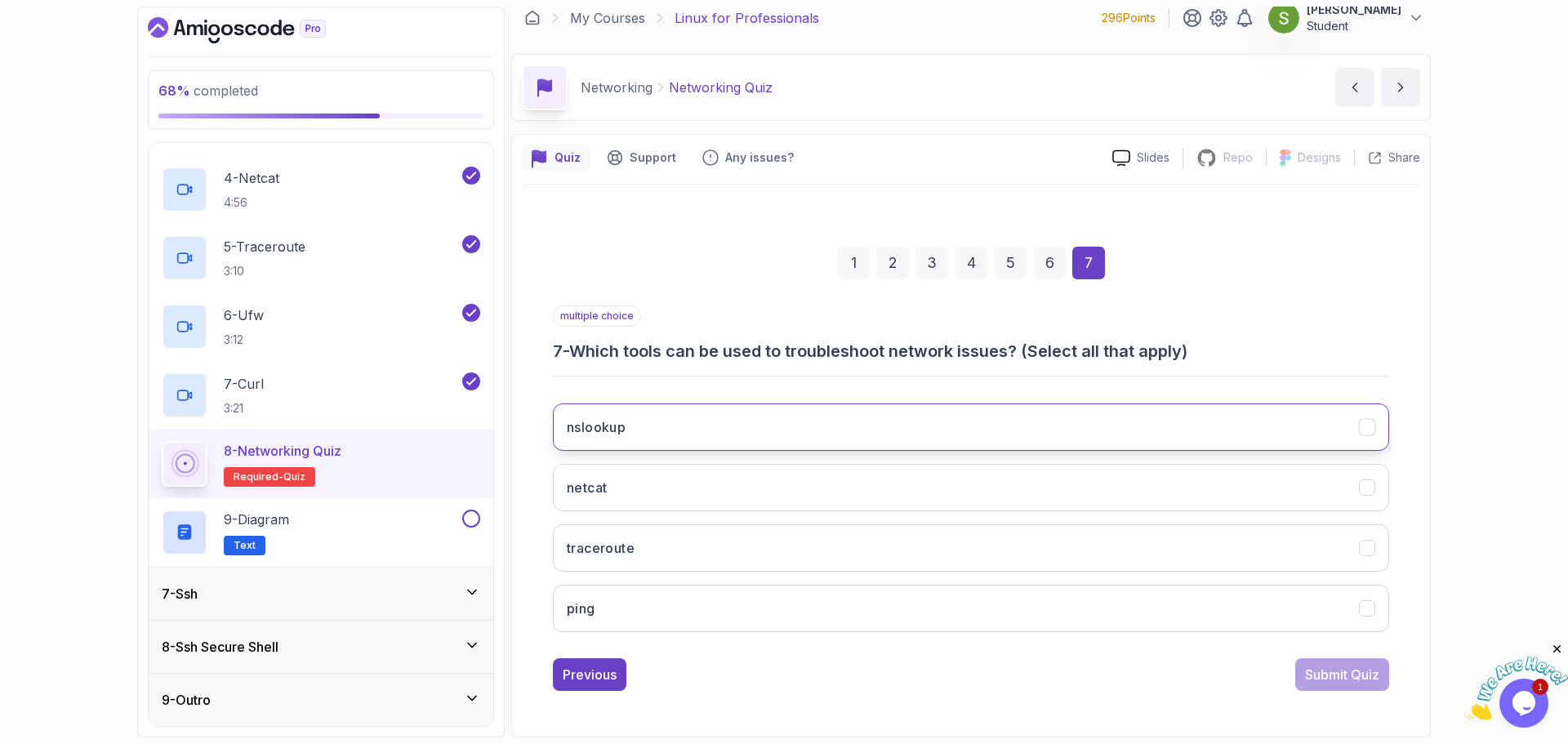
click at [1102, 415] on button "nslookup" at bounding box center [971, 427] width 836 height 47
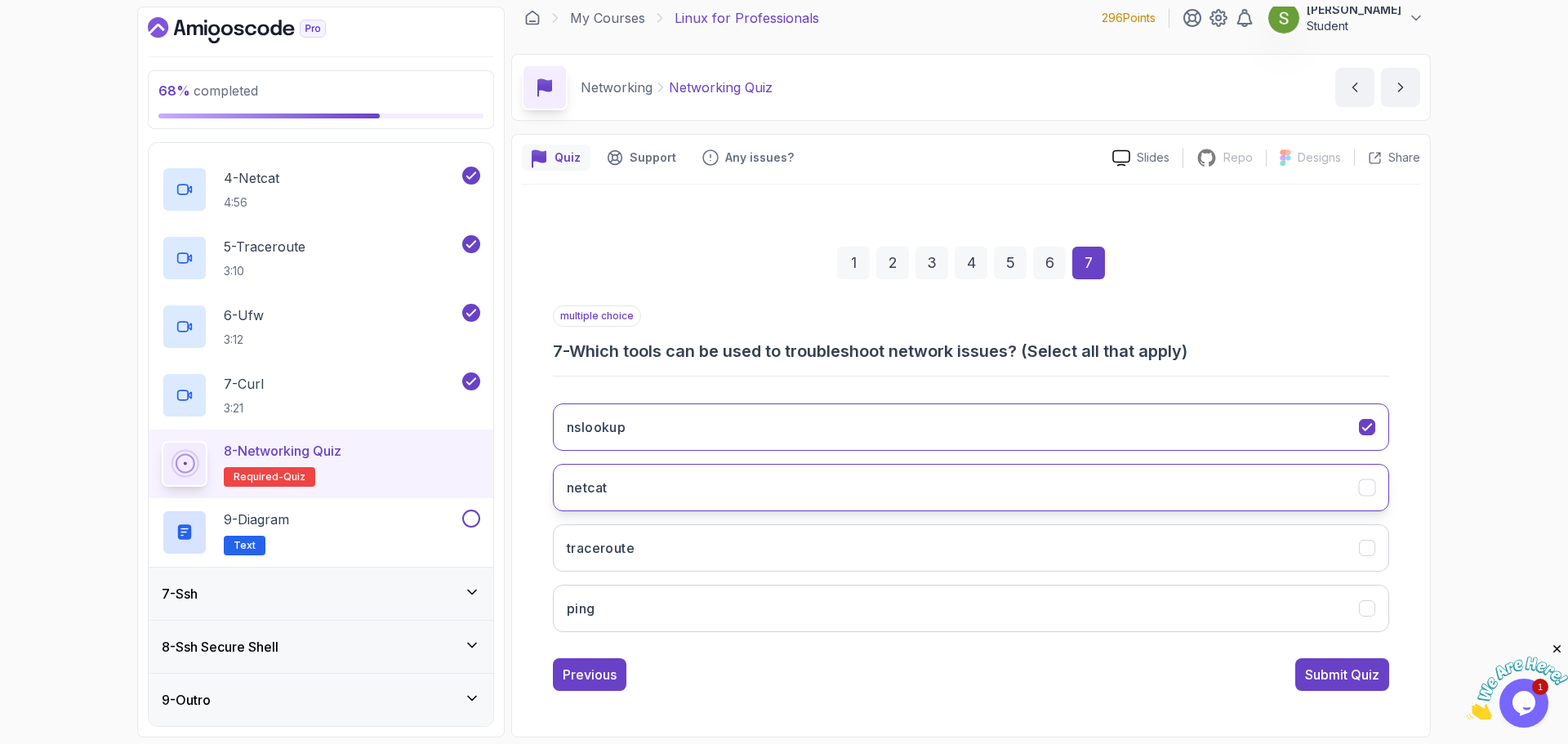
click at [1102, 470] on button "netcat" at bounding box center [971, 487] width 836 height 47
click at [1102, 489] on icon "traceroute" at bounding box center [1367, 548] width 9 height 6
click at [1102, 489] on button "ping" at bounding box center [971, 608] width 836 height 47
click at [1102, 489] on div "Submit Quiz" at bounding box center [1343, 675] width 74 height 19
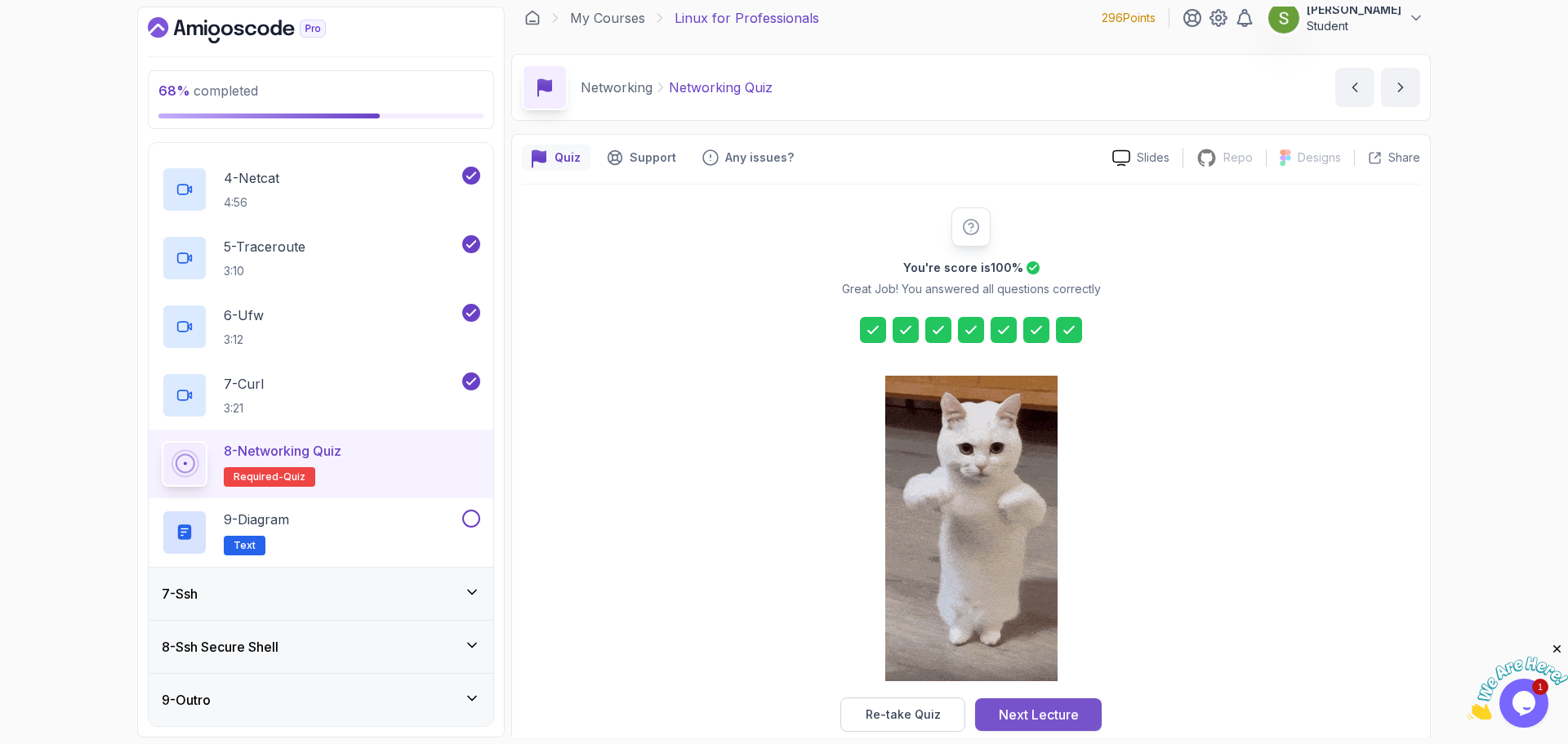
click at [1051, 489] on div "Next Lecture" at bounding box center [1039, 714] width 80 height 19
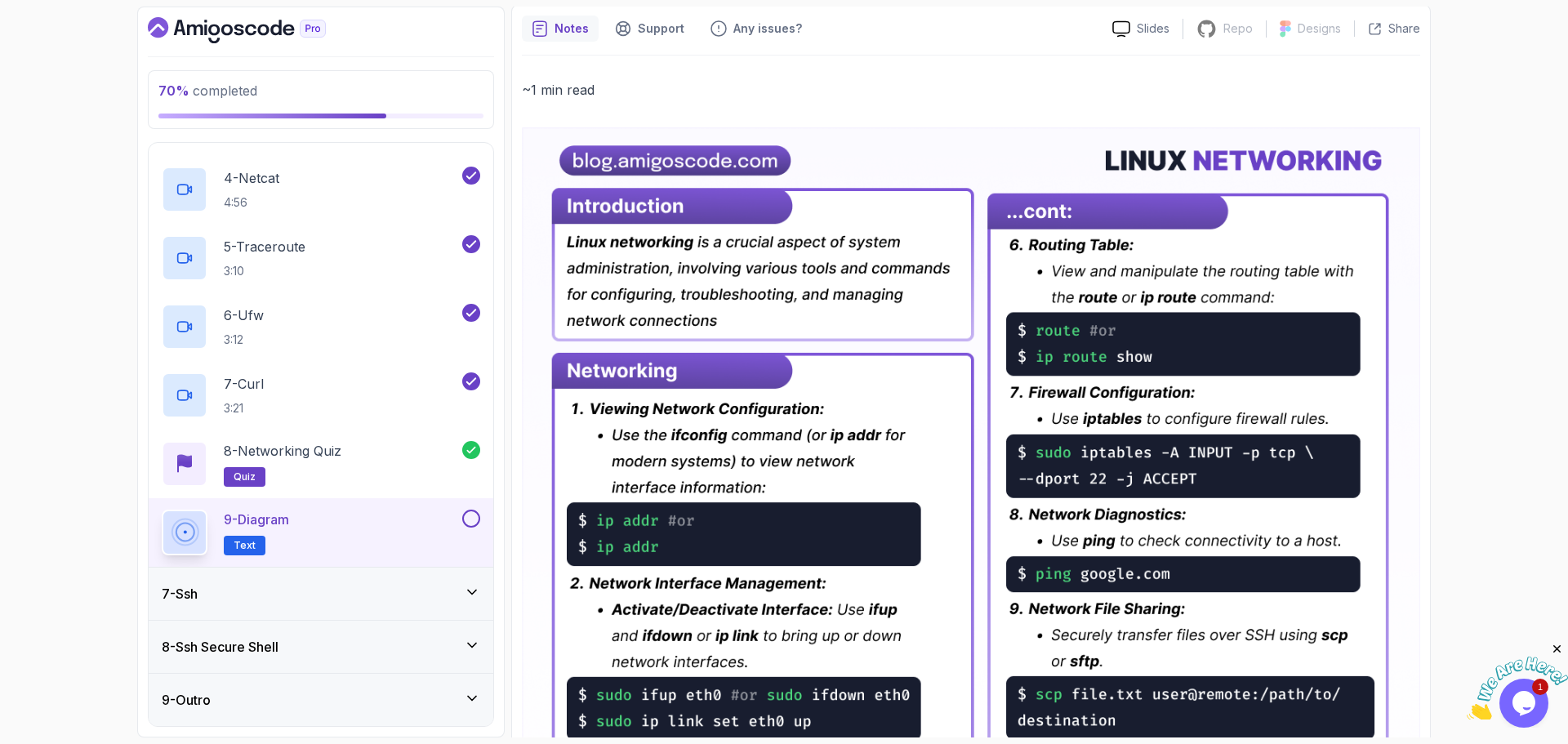
scroll to position [138, 0]
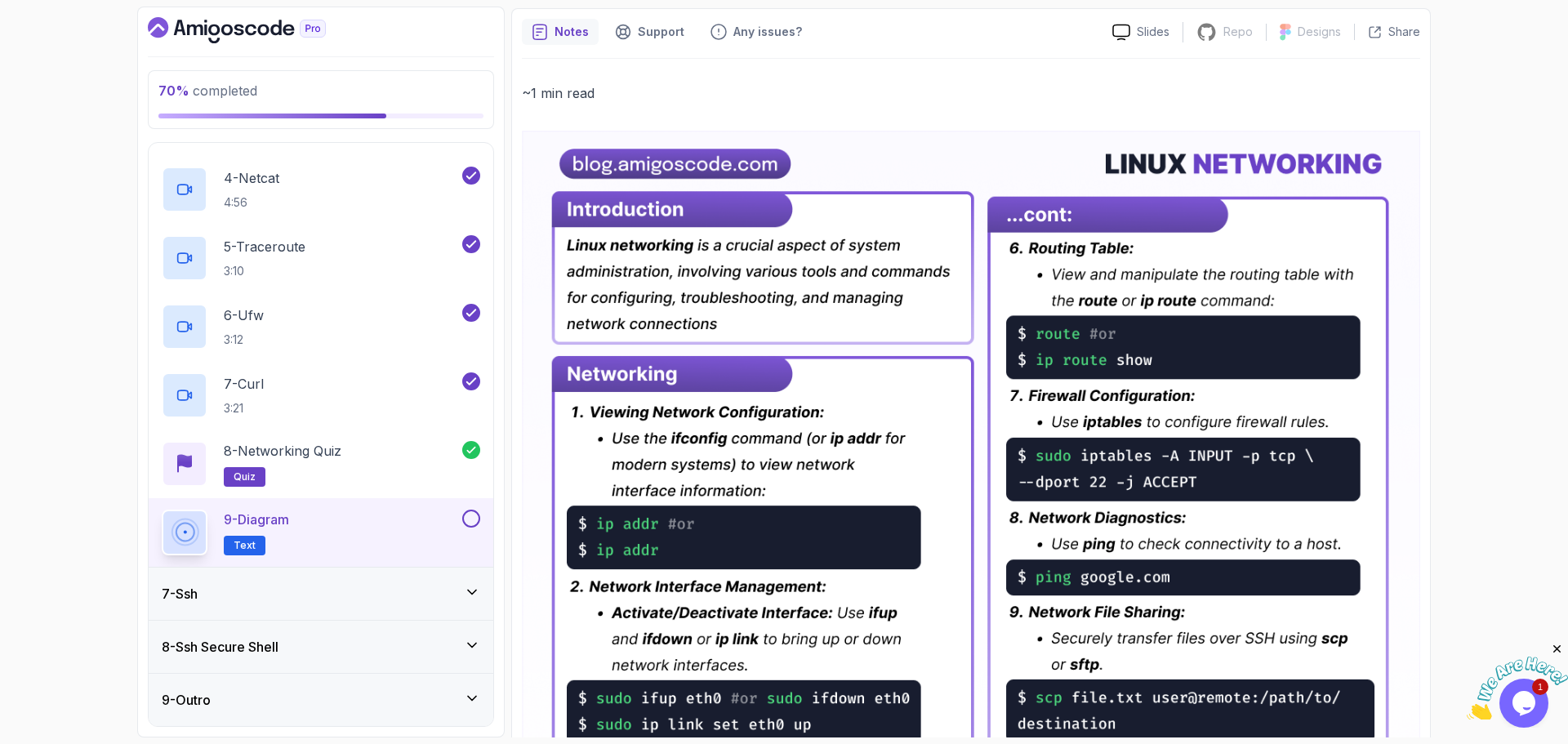
click at [470, 489] on button at bounding box center [470, 518] width 18 height 18
